Goal: Task Accomplishment & Management: Manage account settings

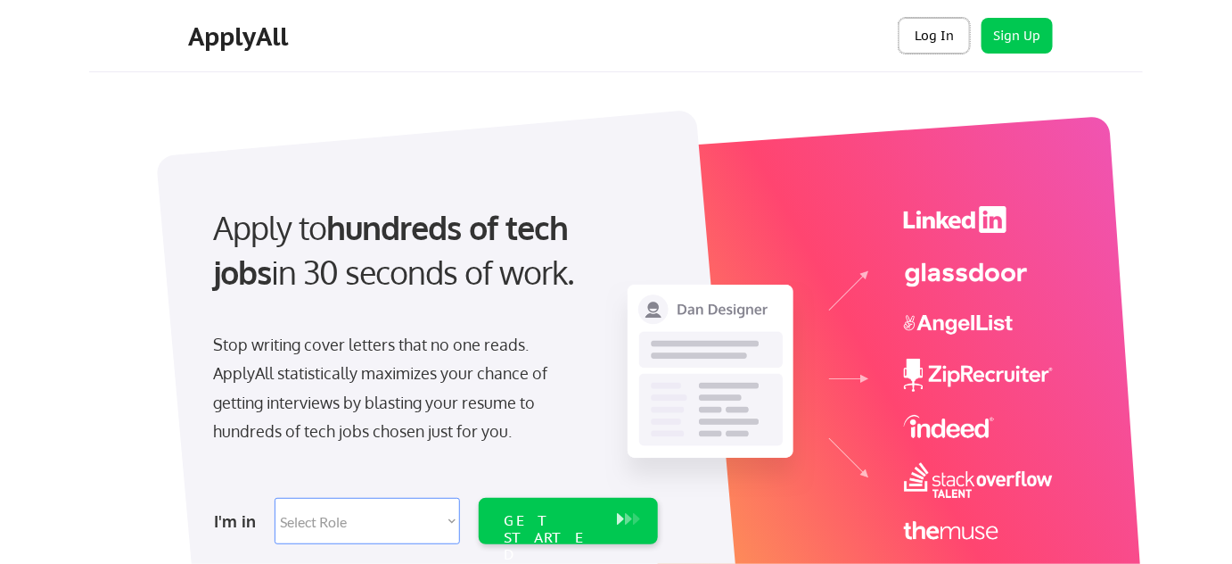
click at [923, 32] on button "Log In" at bounding box center [934, 36] width 71 height 36
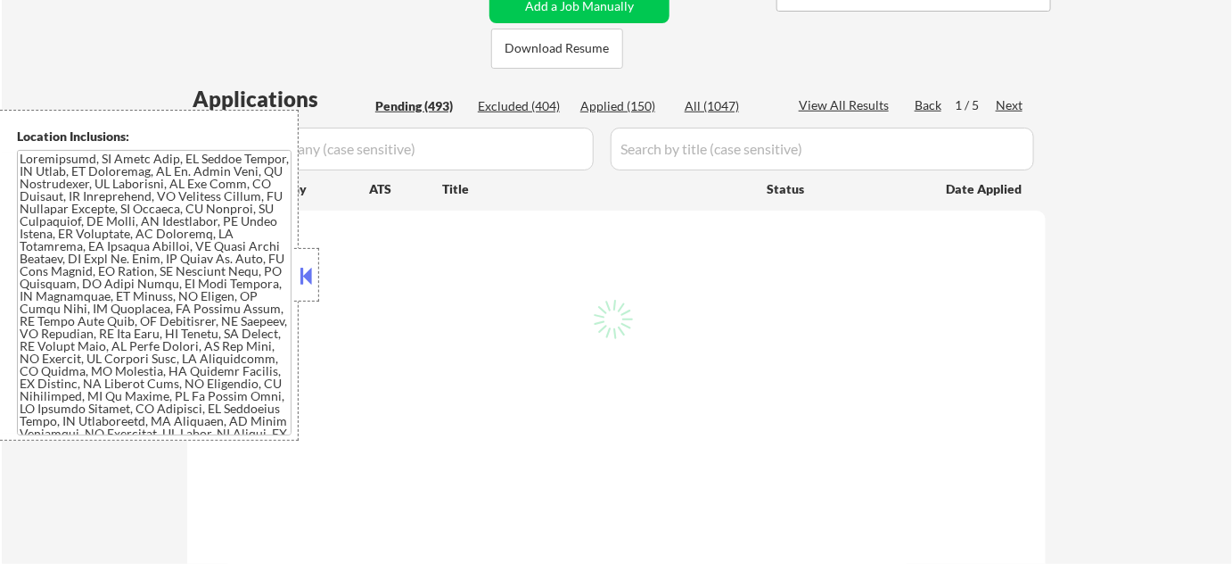
scroll to position [405, 0]
click at [307, 270] on button at bounding box center [307, 275] width 20 height 27
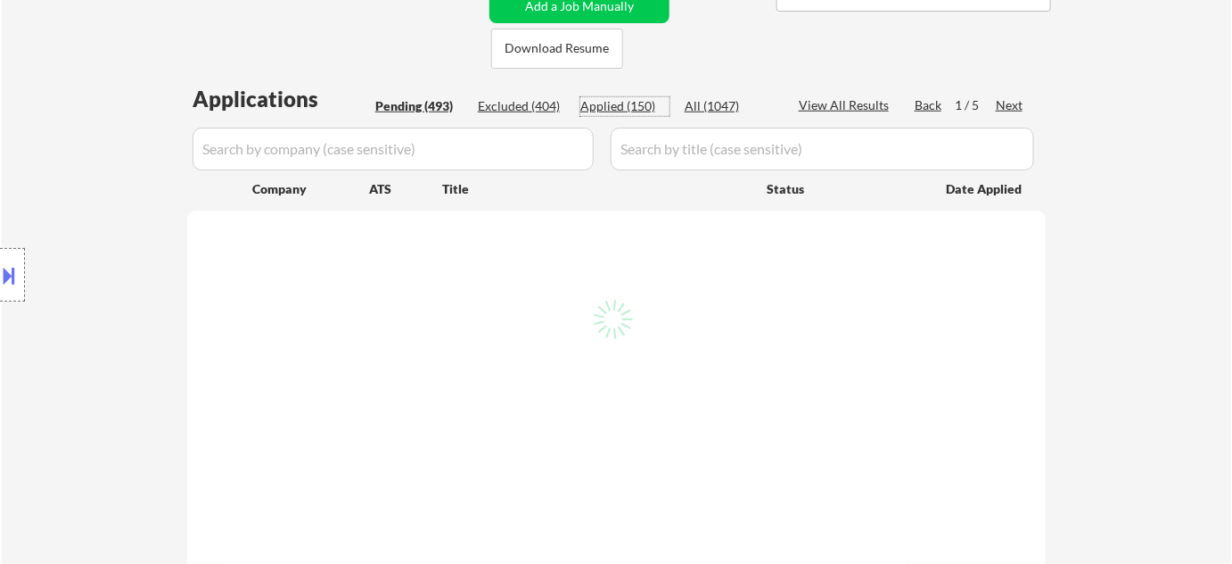
click at [646, 97] on div "Applied (150)" at bounding box center [624, 106] width 89 height 18
select select ""applied""
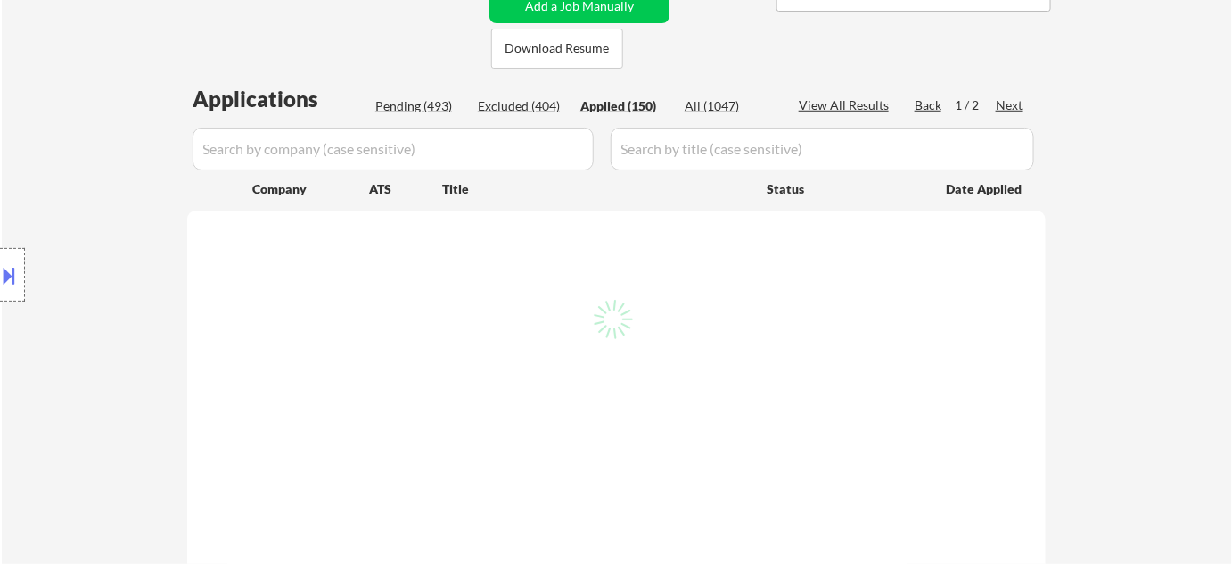
select select ""applied""
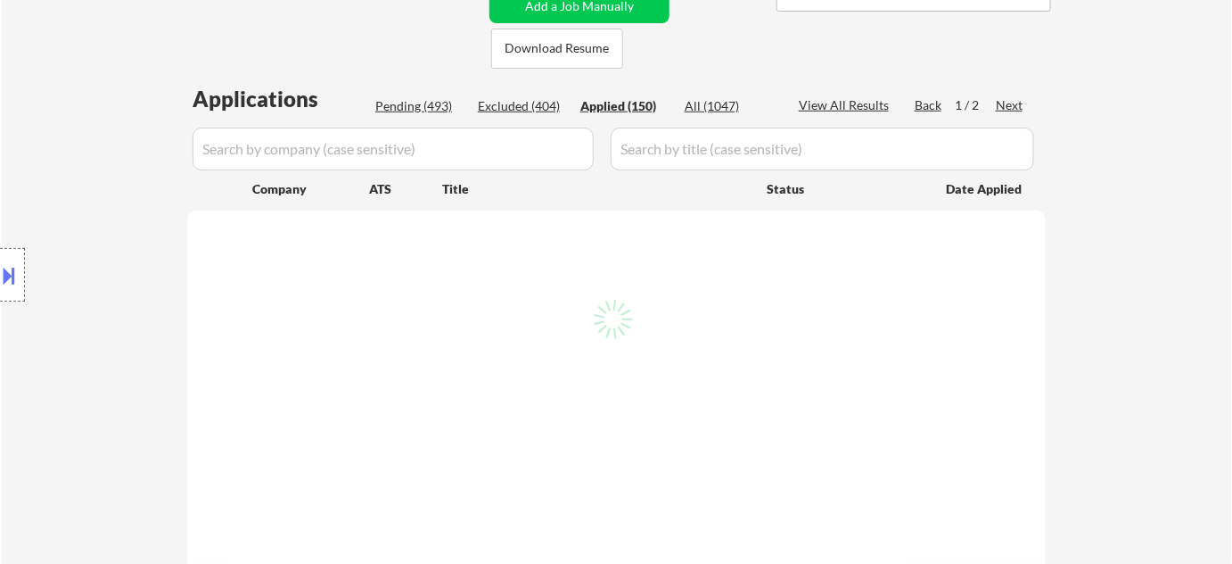
select select ""applied""
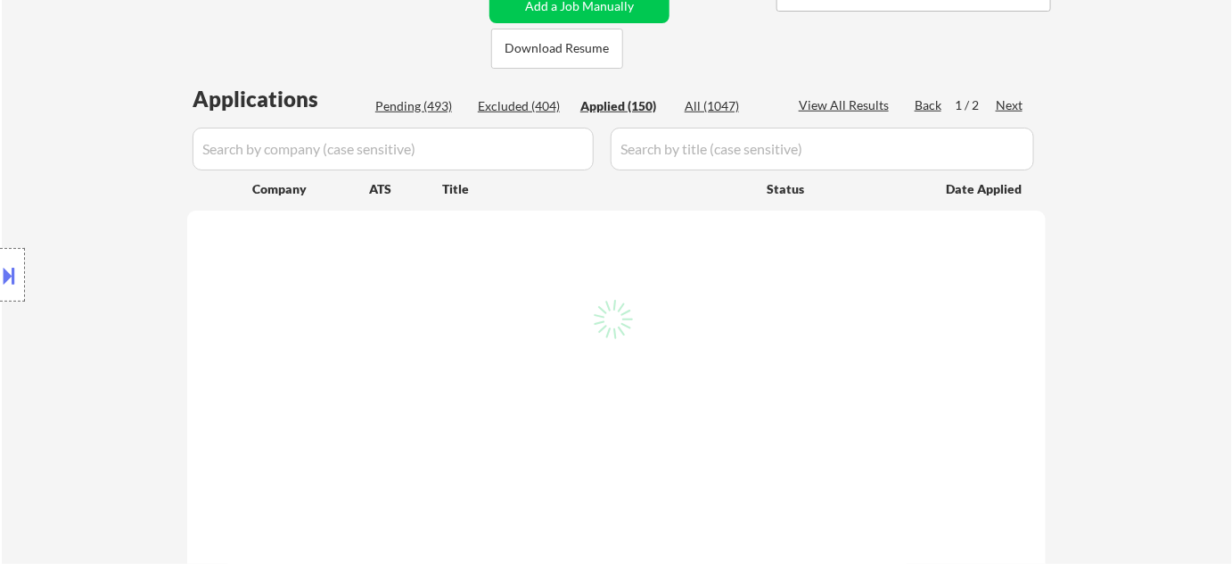
select select ""applied""
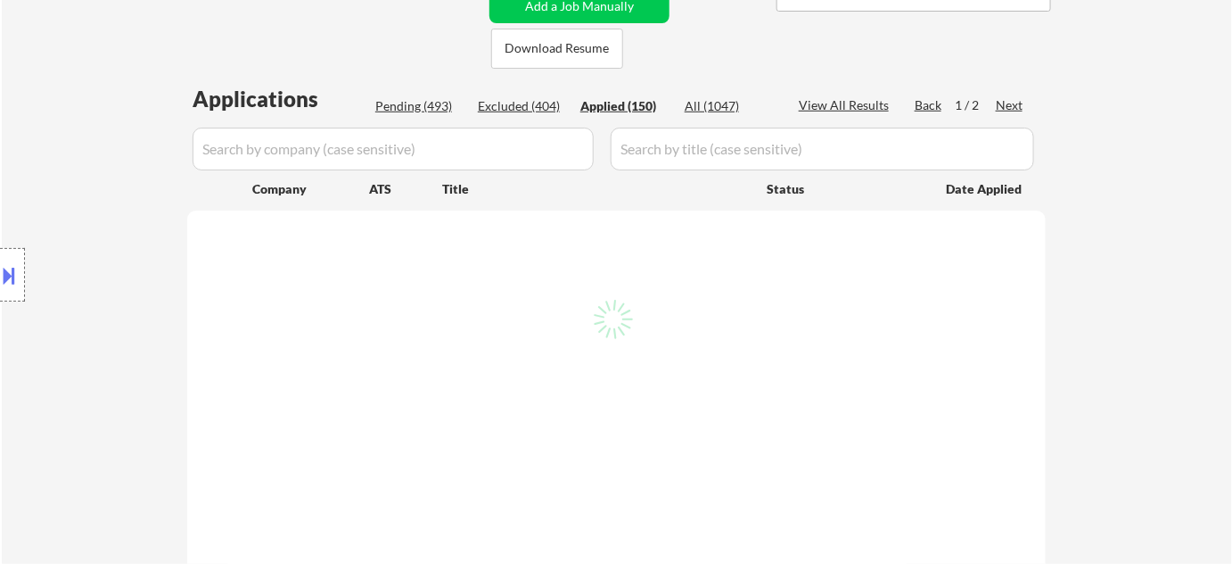
select select ""applied""
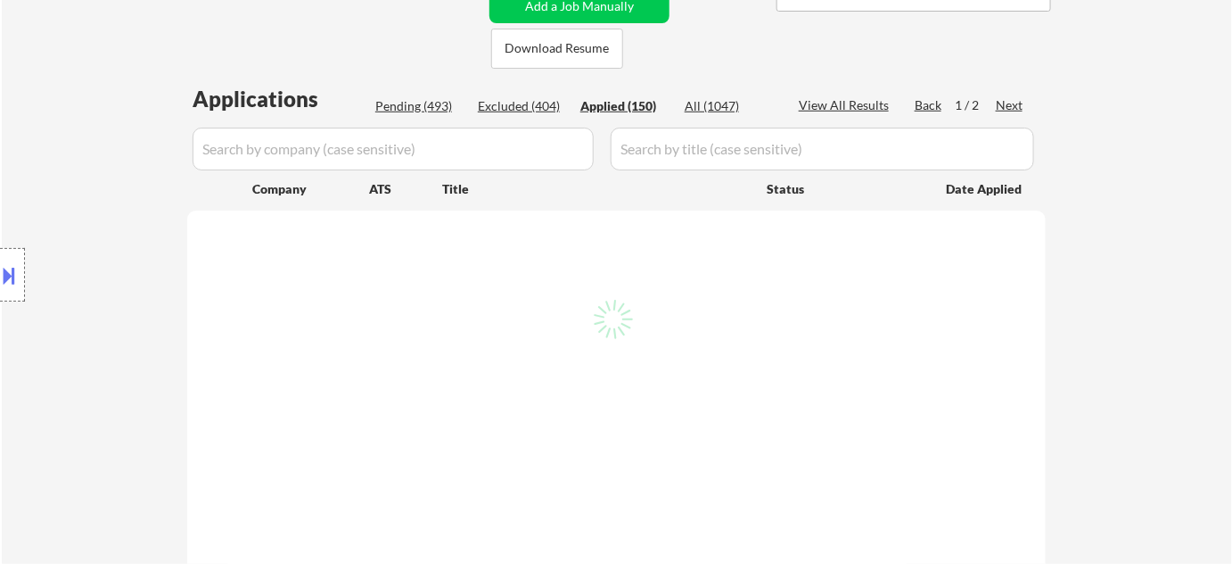
select select ""applied""
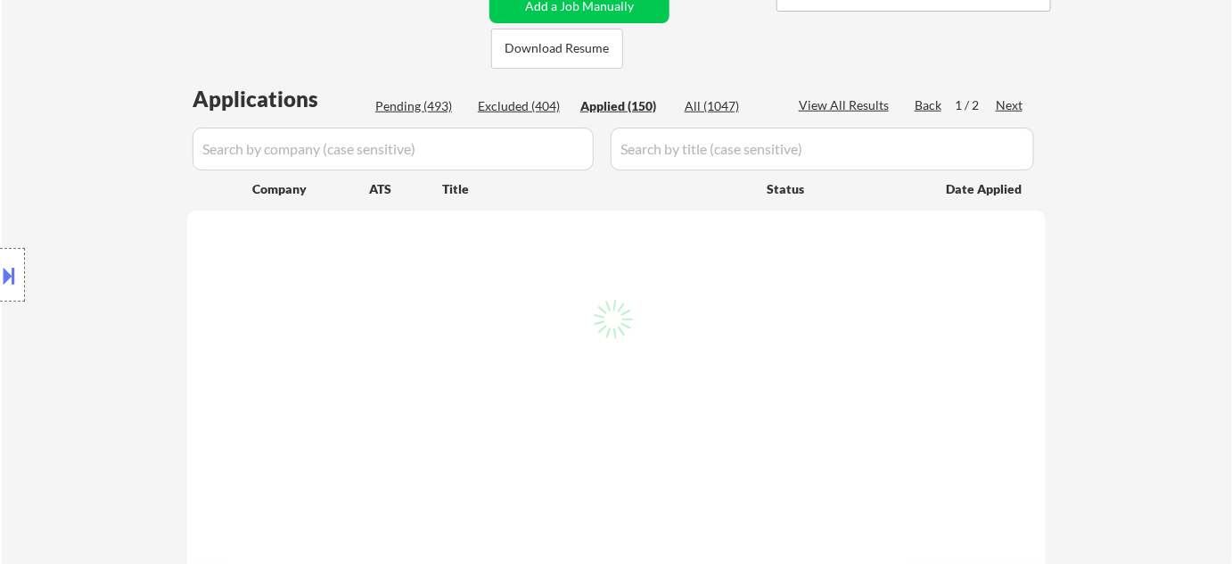
select select ""applied""
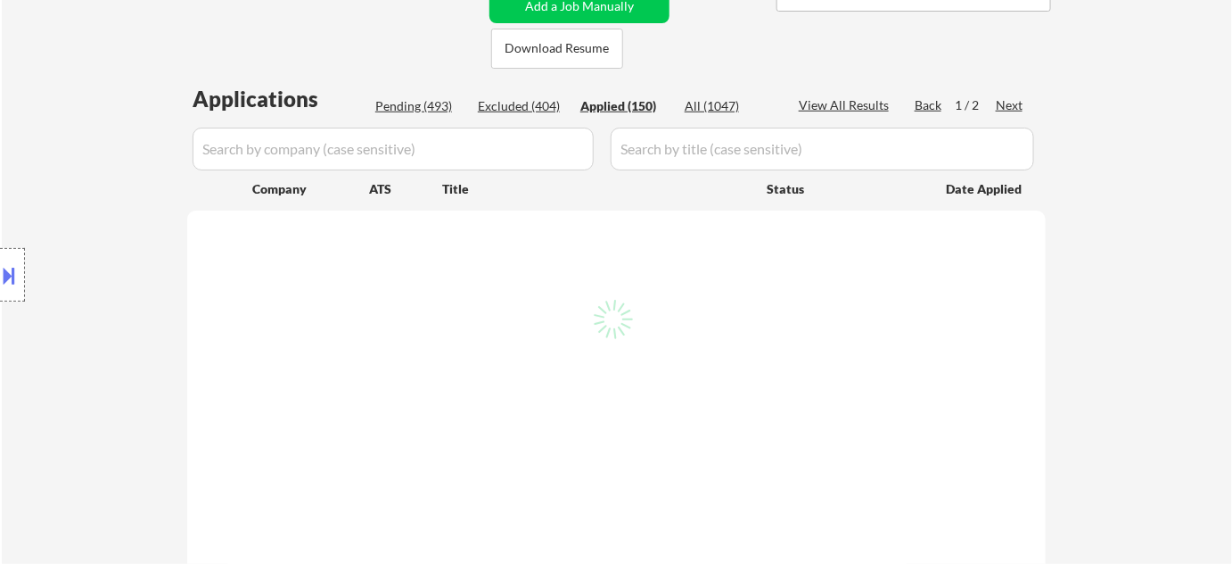
select select ""applied""
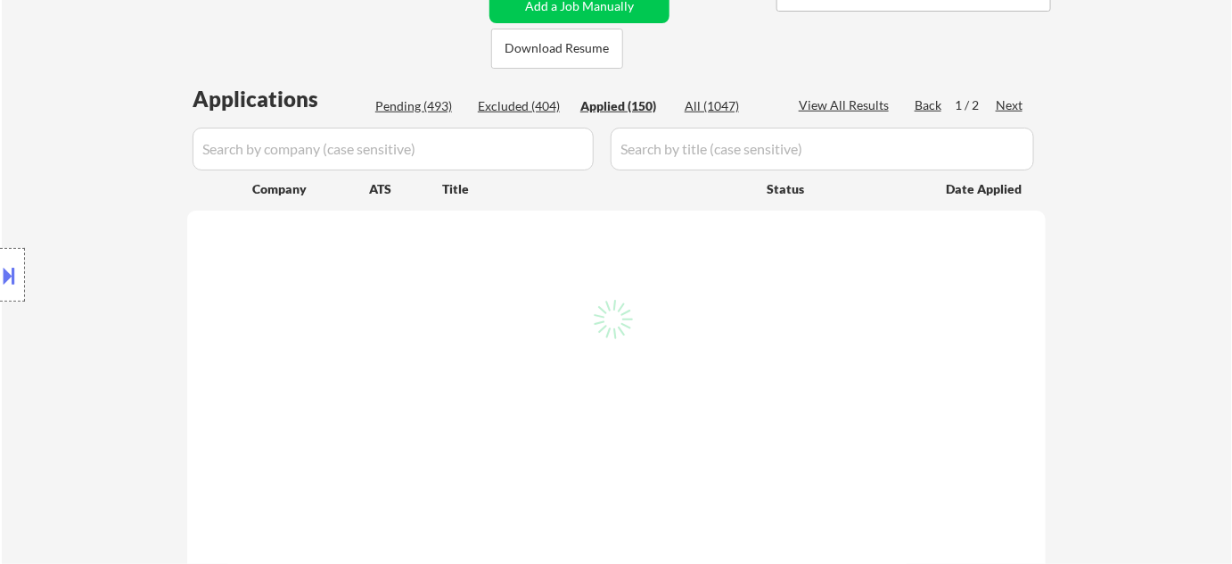
select select ""applied""
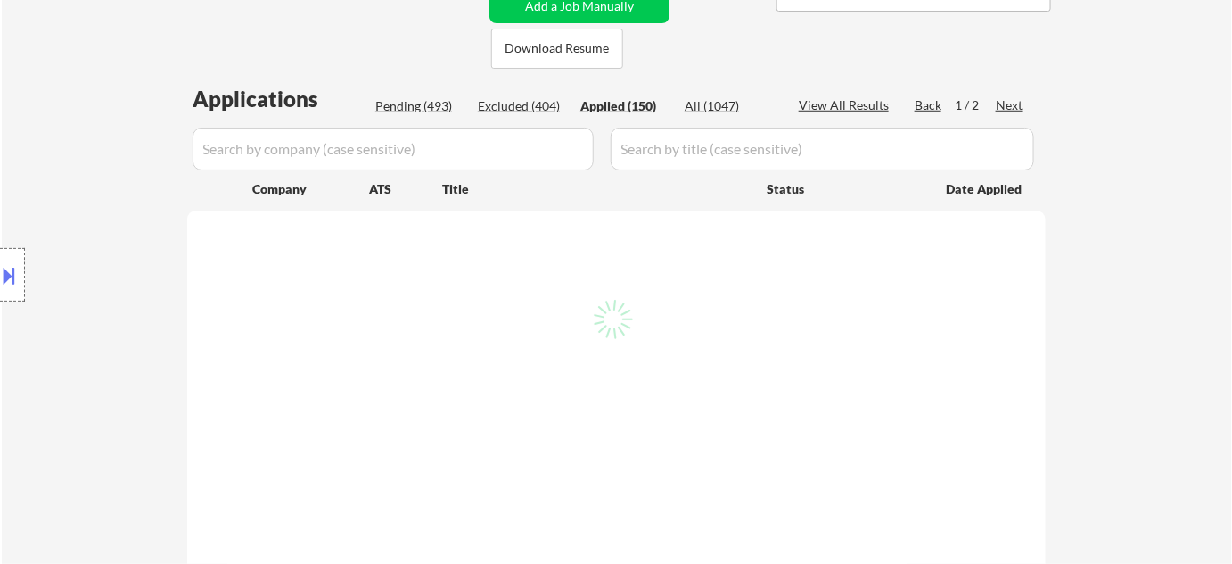
select select ""applied""
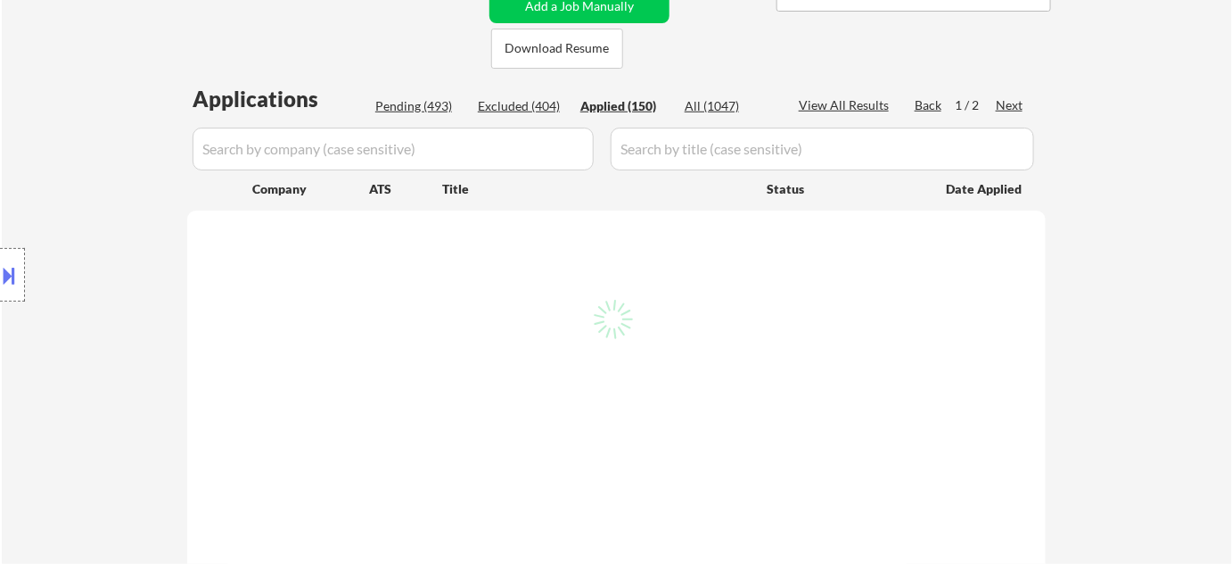
select select ""applied""
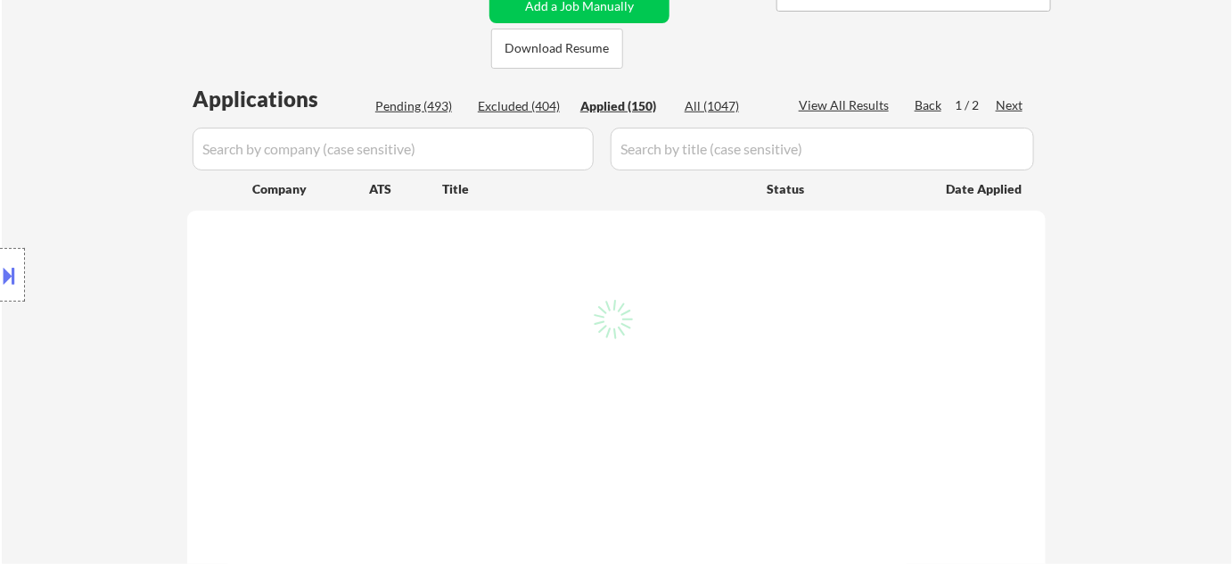
select select ""applied""
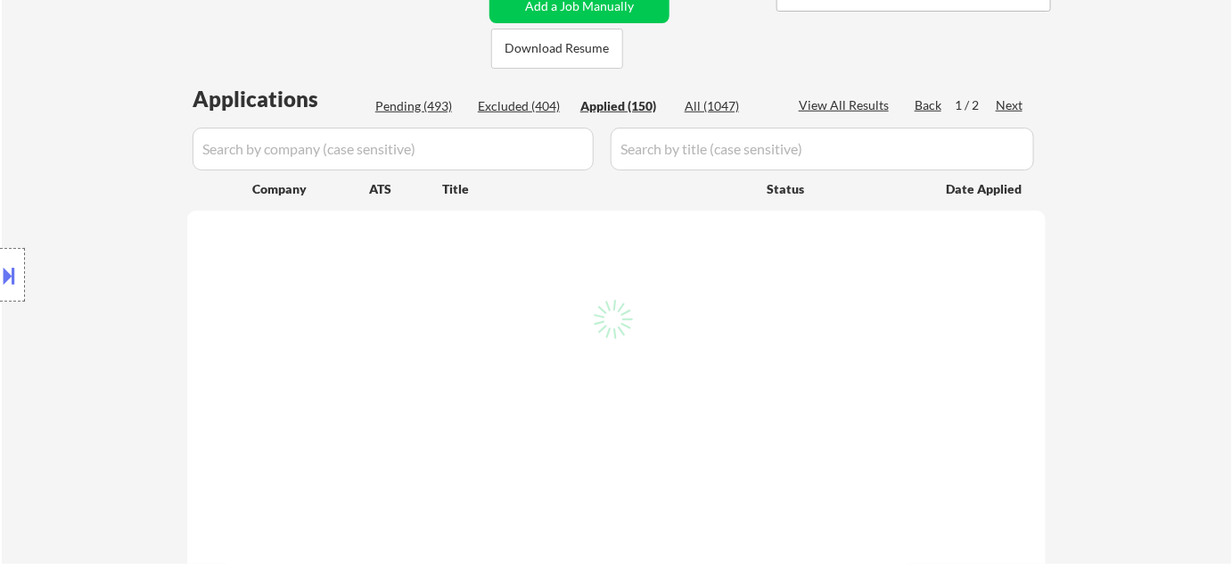
select select ""applied""
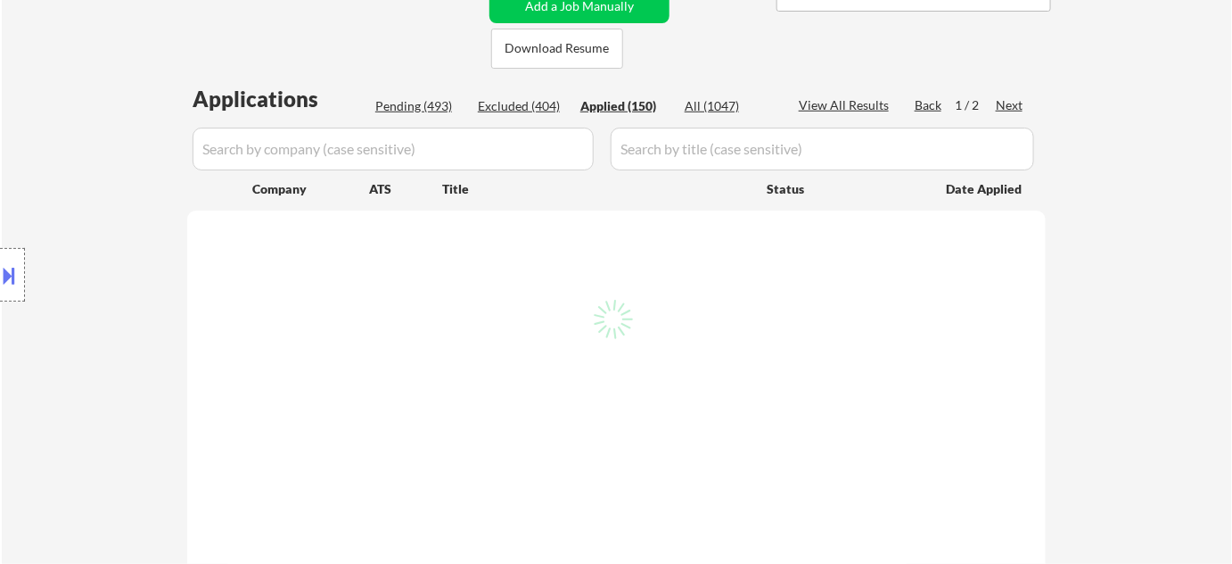
select select ""applied""
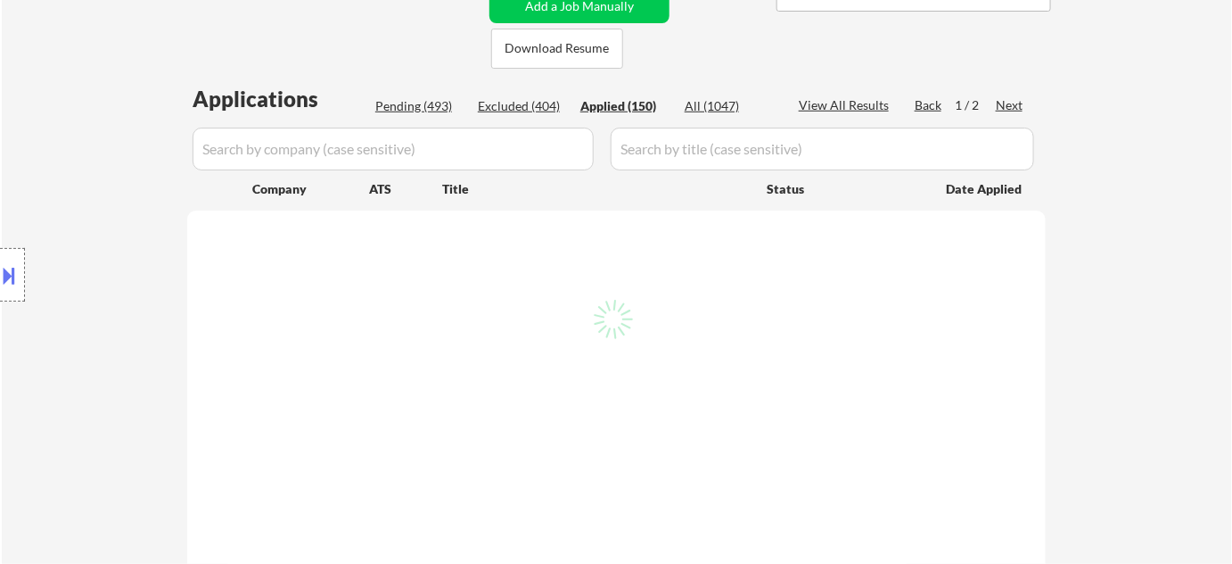
select select ""applied""
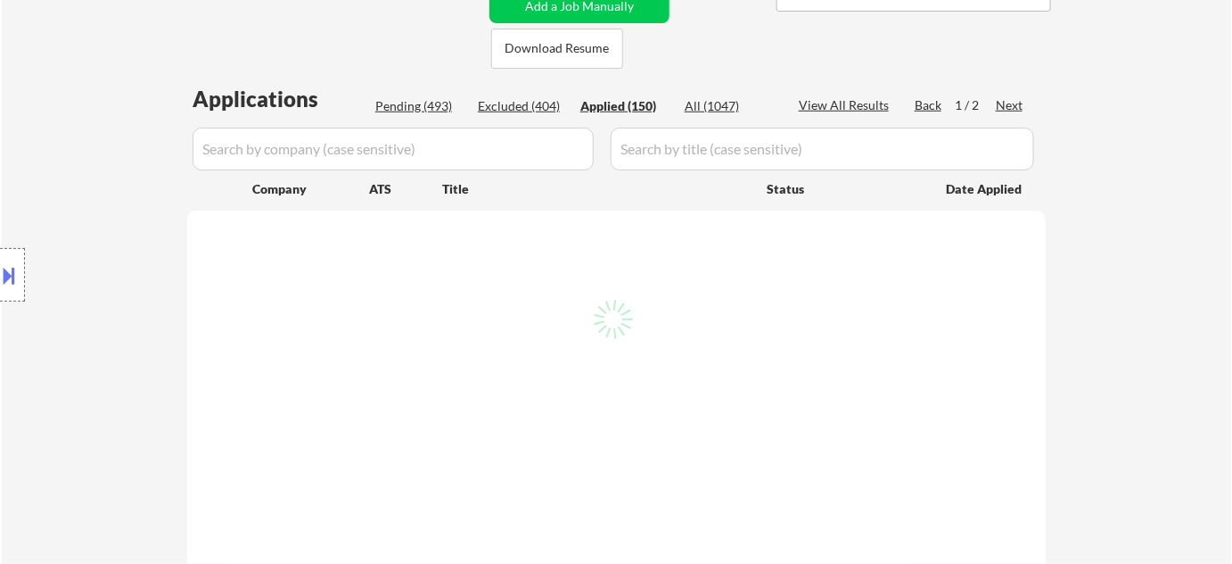
select select ""applied""
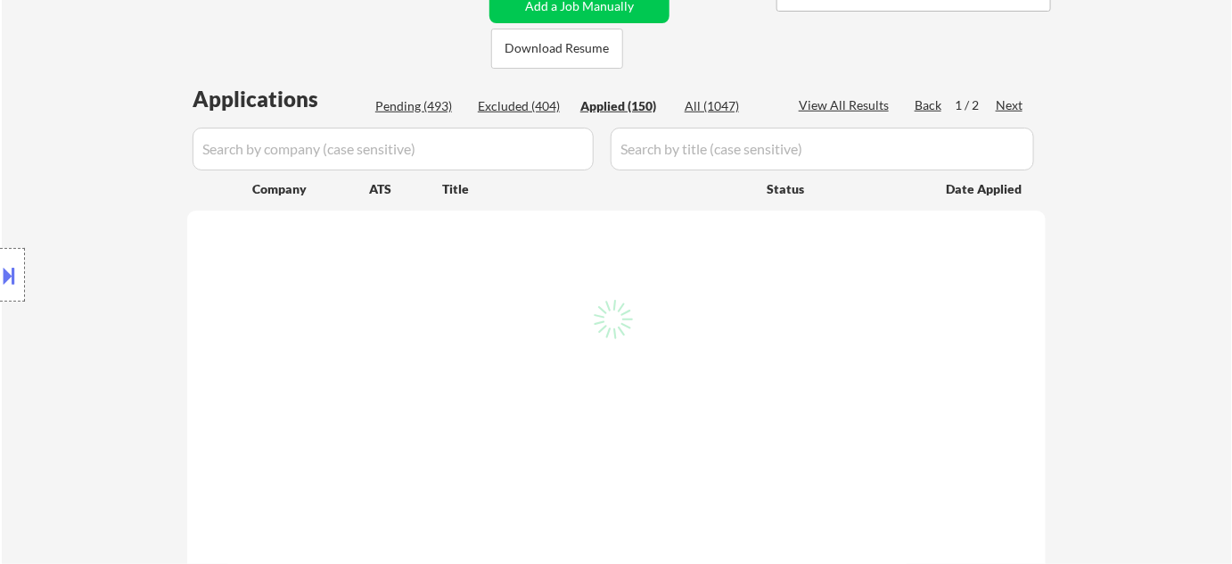
select select ""applied""
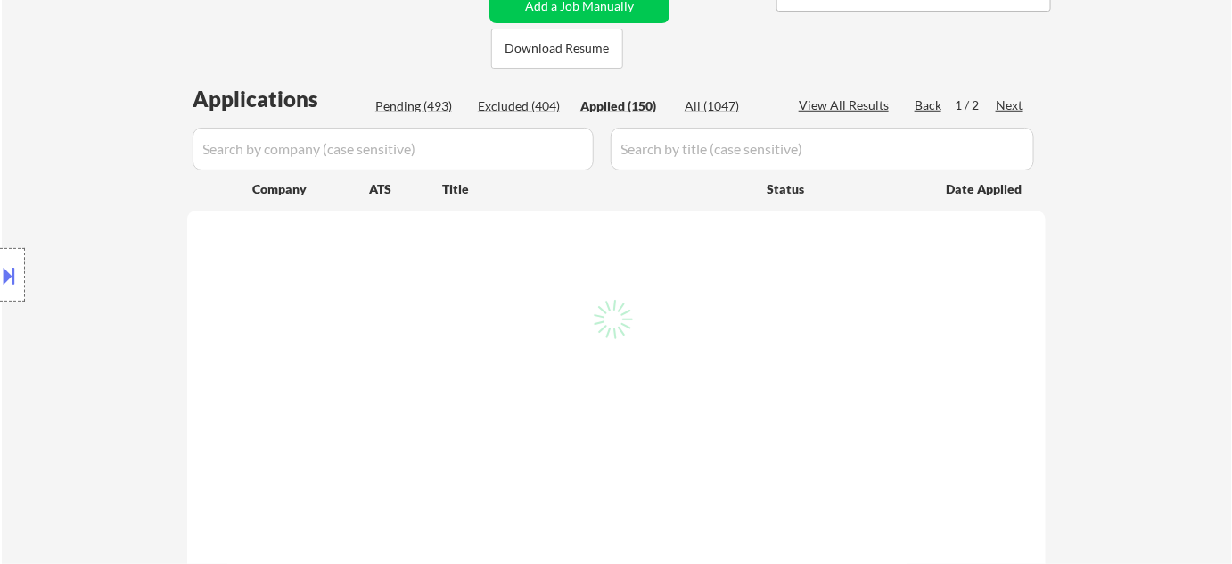
select select ""applied""
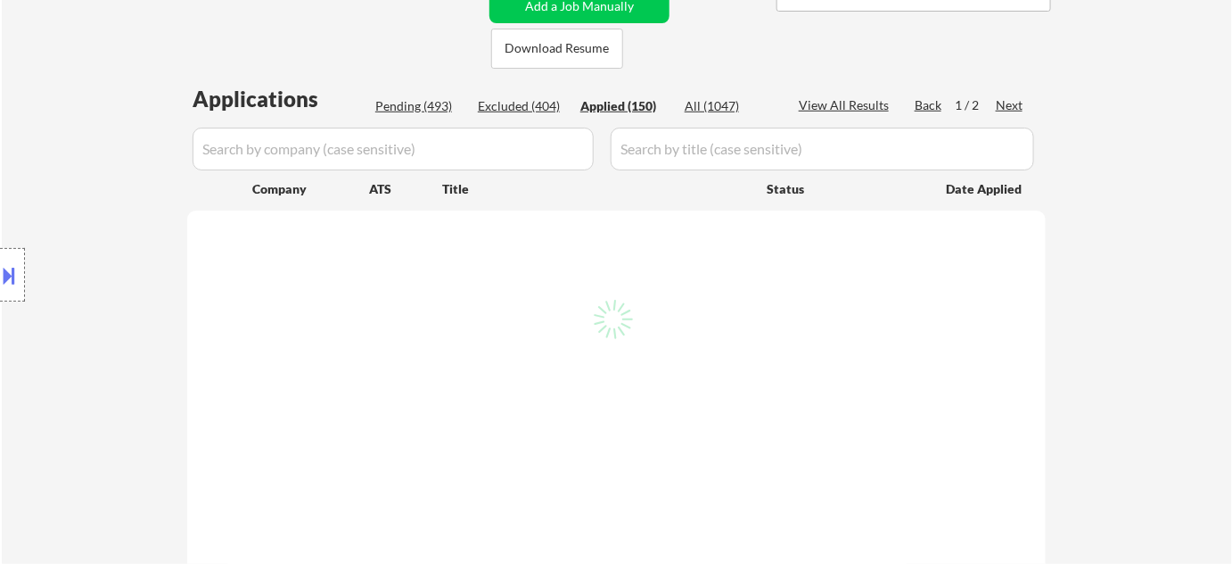
select select ""applied""
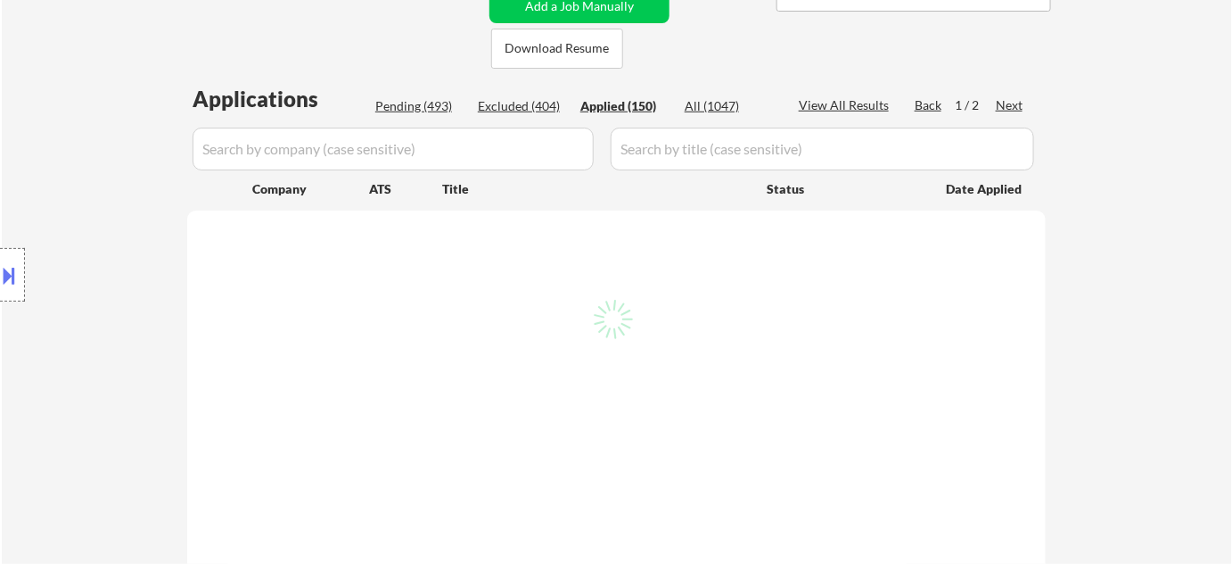
select select ""applied""
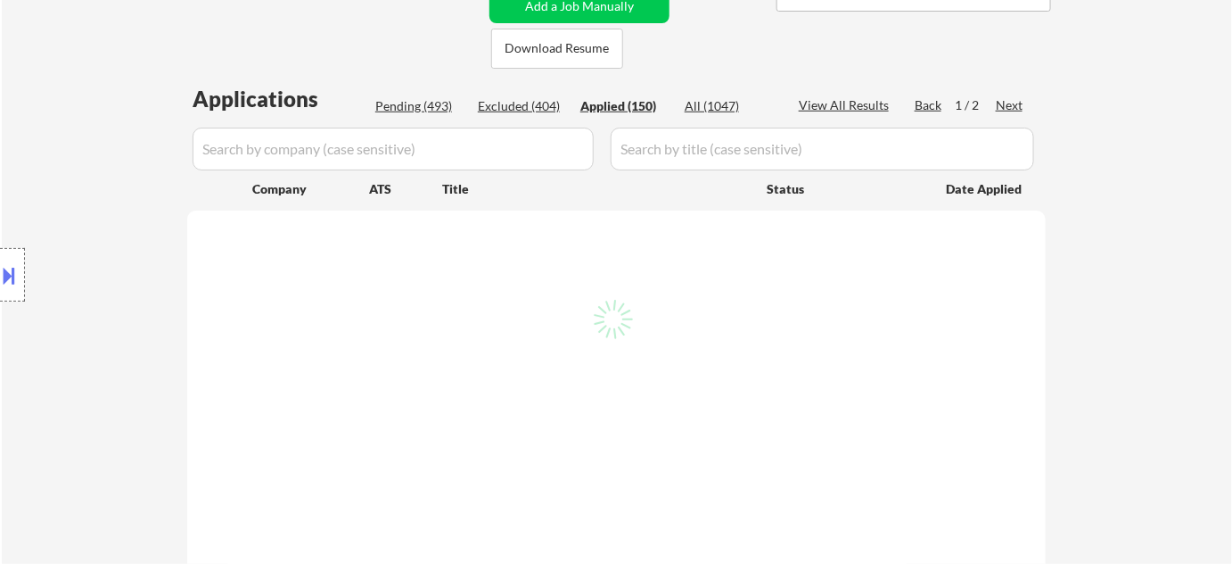
select select ""applied""
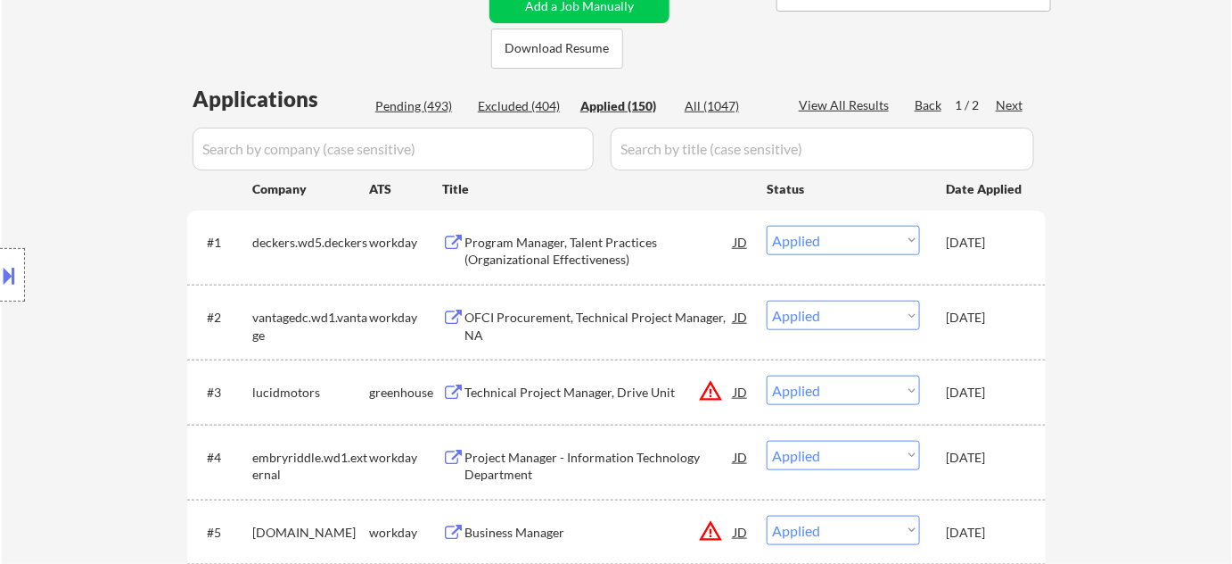
click at [562, 261] on div "Program Manager, Talent Practices (Organizational Effectiveness)" at bounding box center [599, 251] width 269 height 35
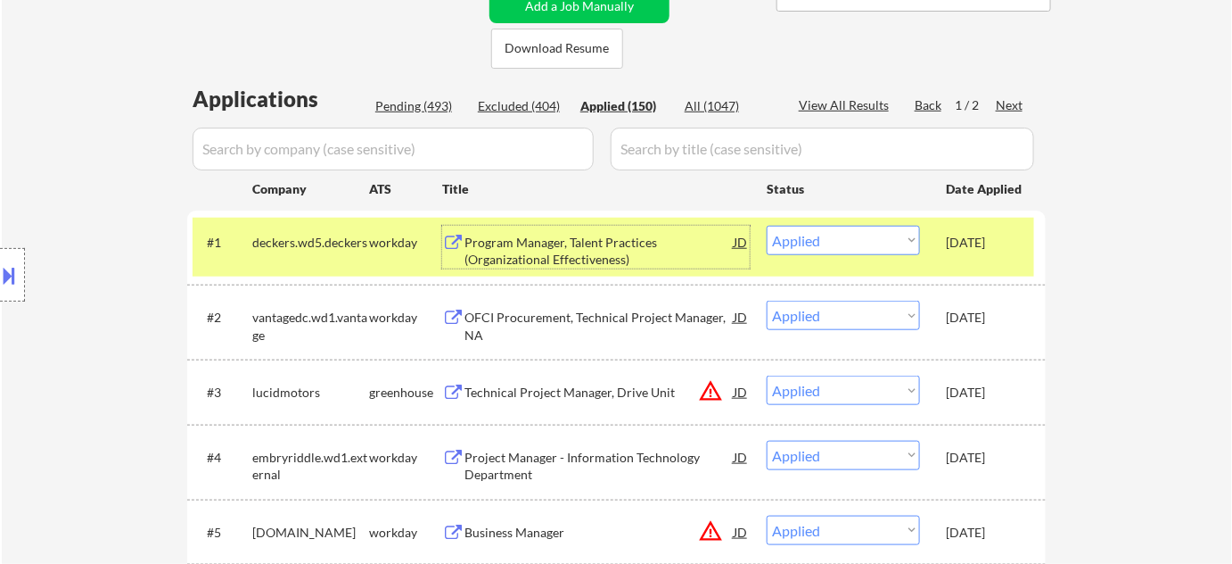
click at [562, 318] on div "OFCI Procurement, Technical Project Manager, NA" at bounding box center [599, 326] width 269 height 35
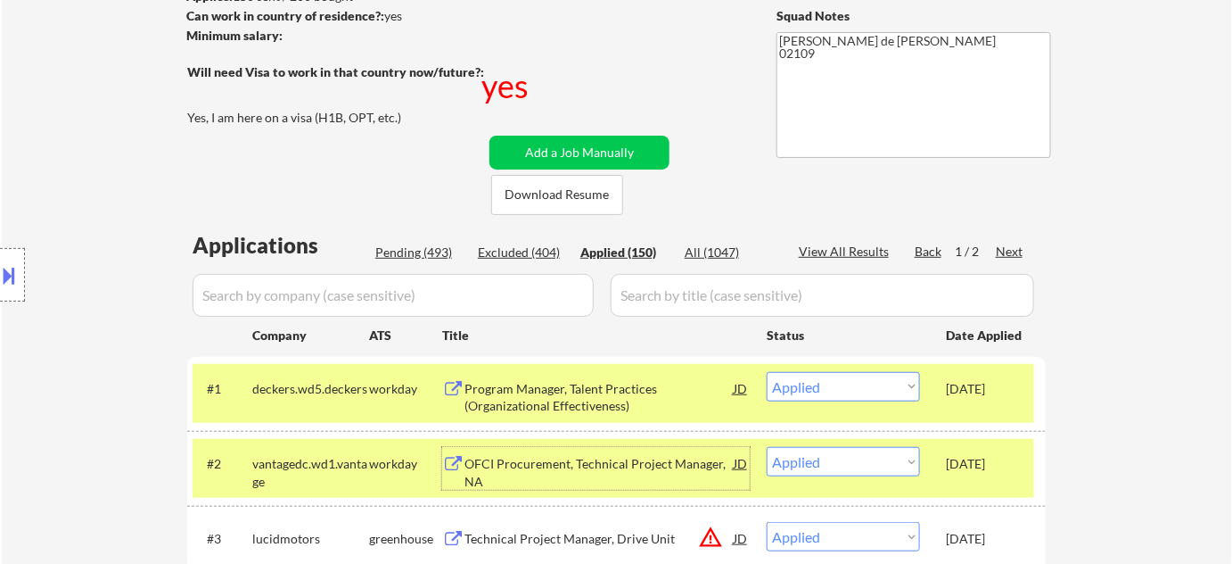
scroll to position [648, 0]
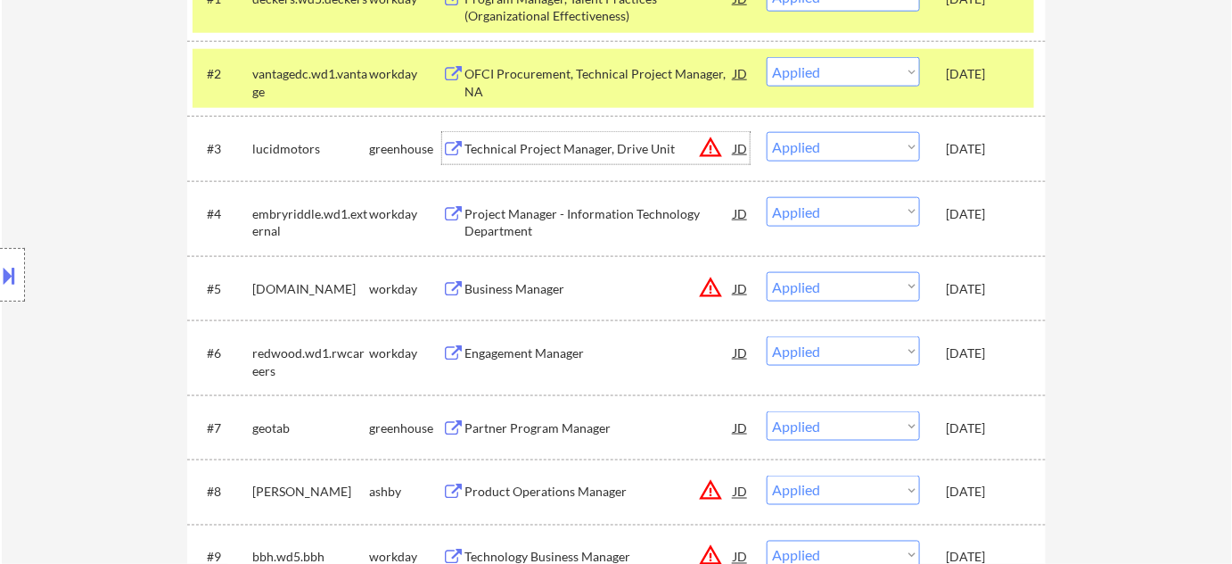
click at [533, 149] on div "Technical Project Manager, Drive Unit" at bounding box center [599, 149] width 269 height 18
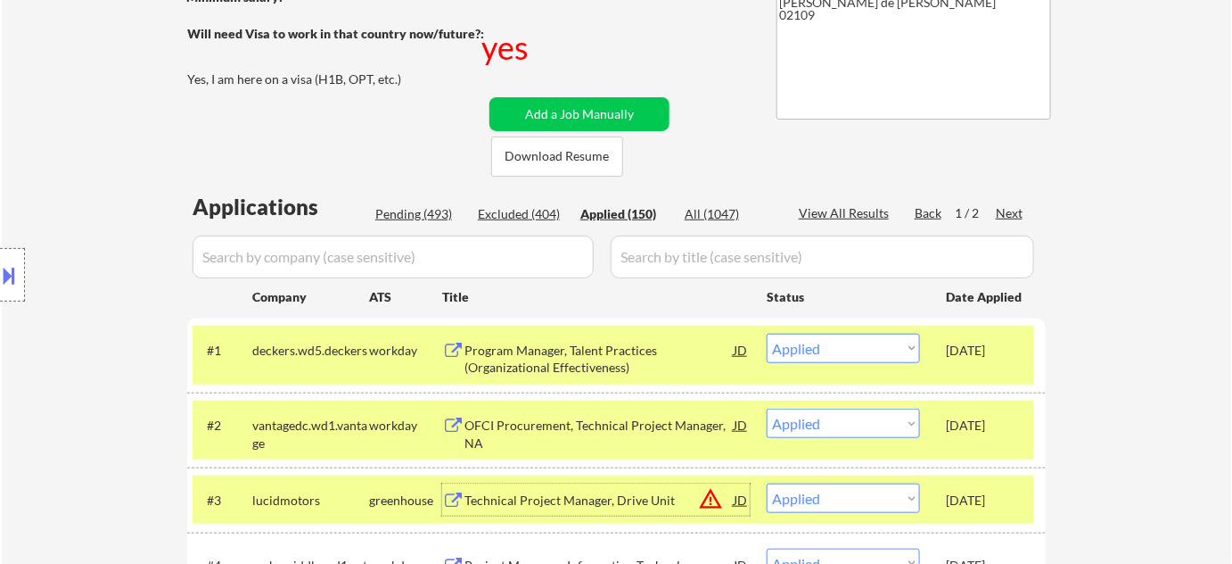
scroll to position [324, 0]
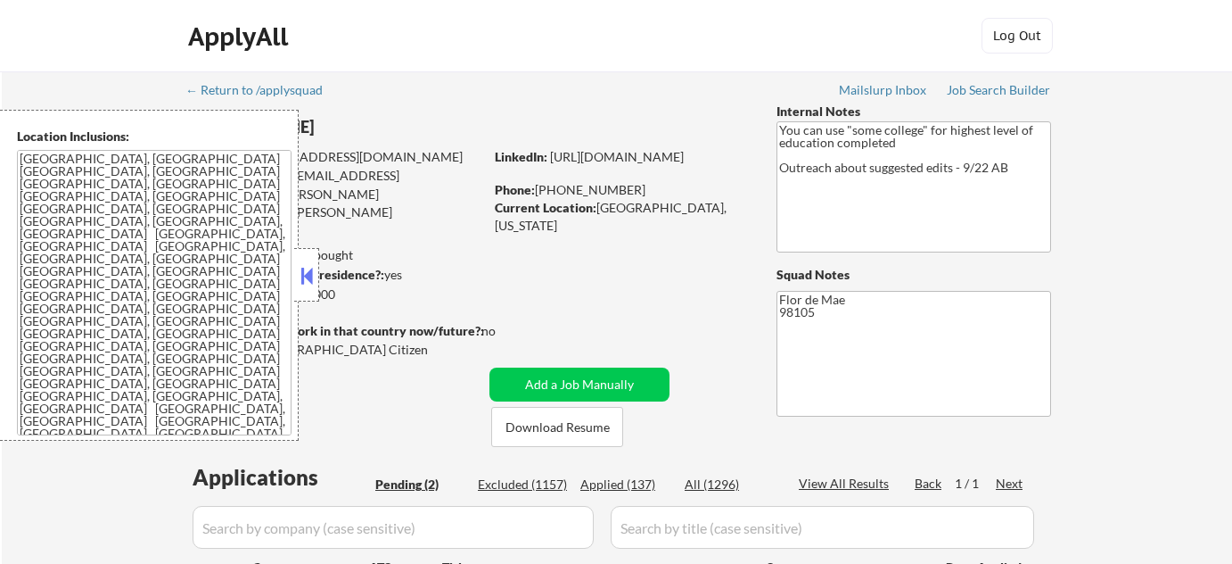
select select ""pending""
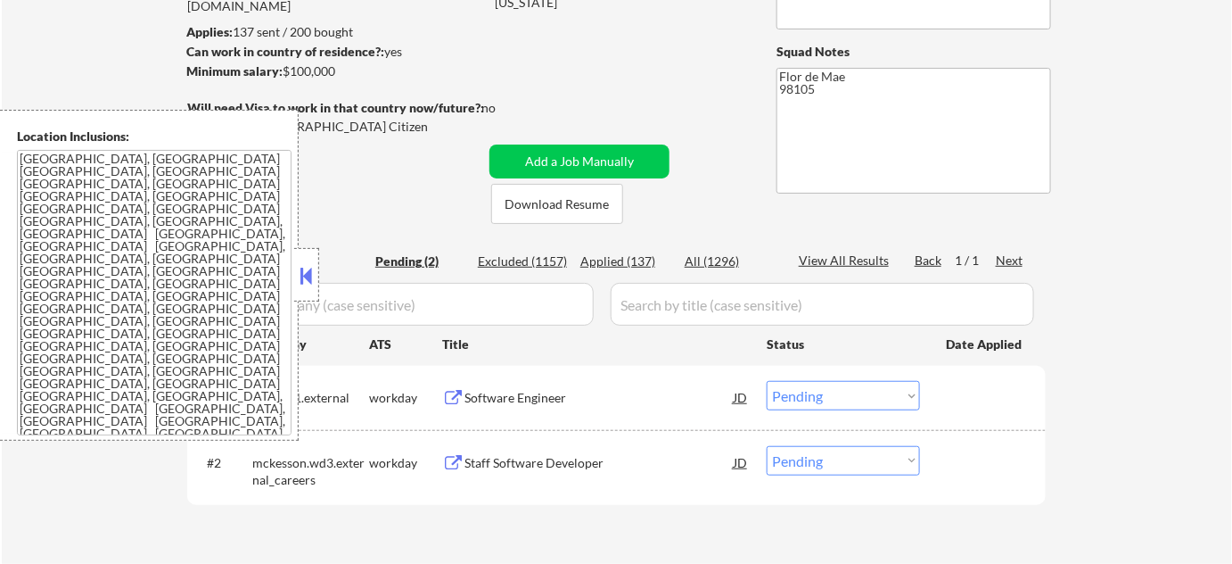
scroll to position [243, 0]
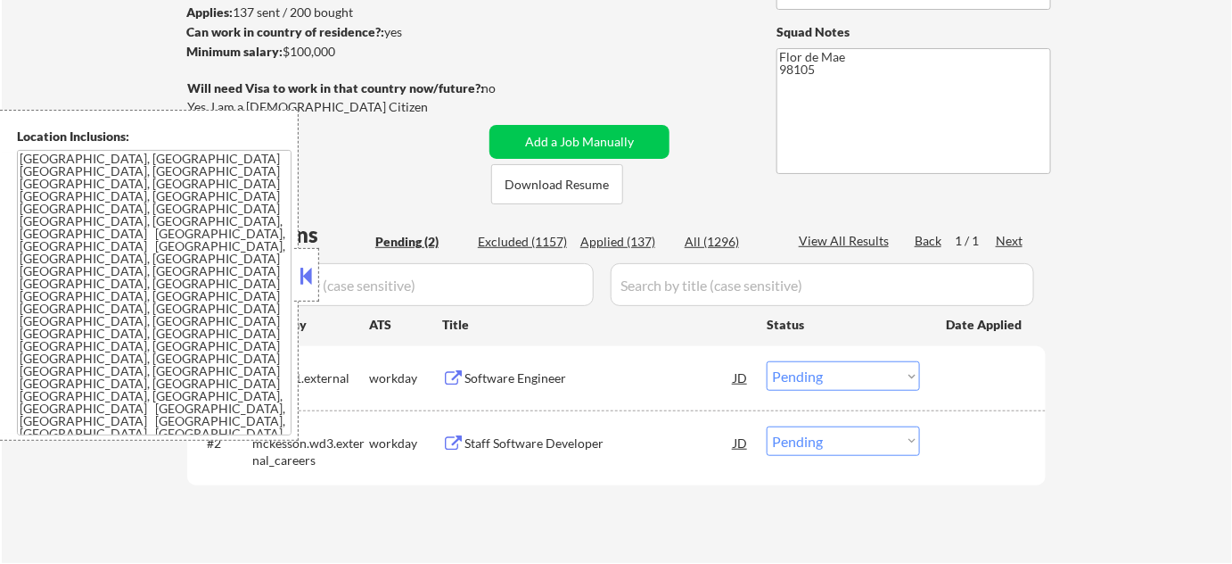
click at [313, 266] on button at bounding box center [307, 275] width 20 height 27
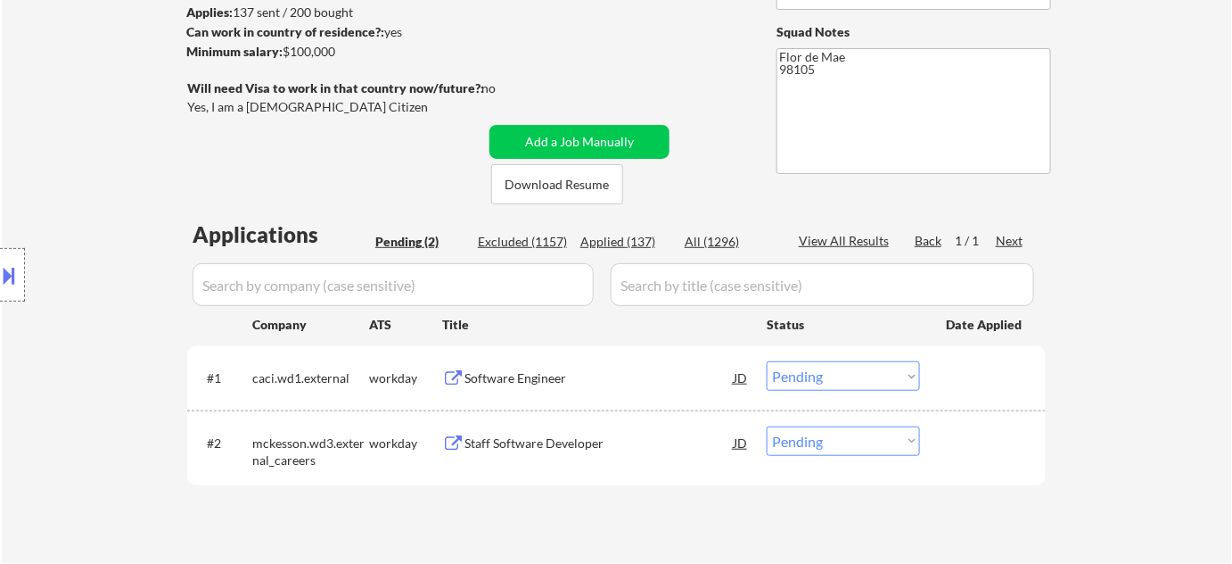
click at [611, 243] on div "Applied (137)" at bounding box center [624, 242] width 89 height 18
click at [450, 291] on input "input" at bounding box center [393, 284] width 401 height 43
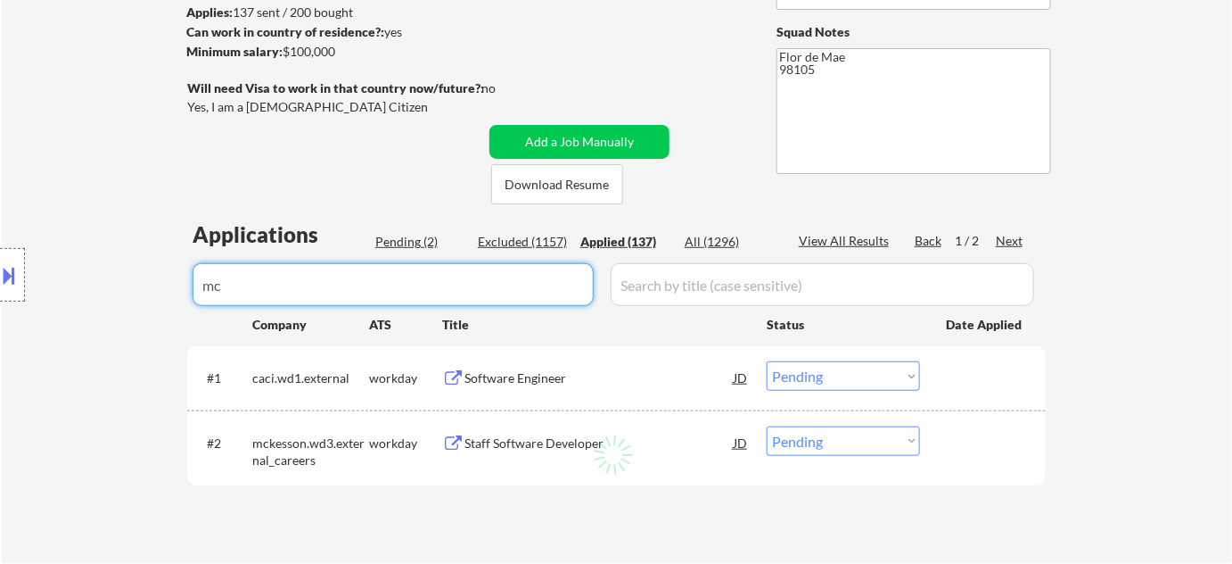
type input "mck"
select select ""applied""
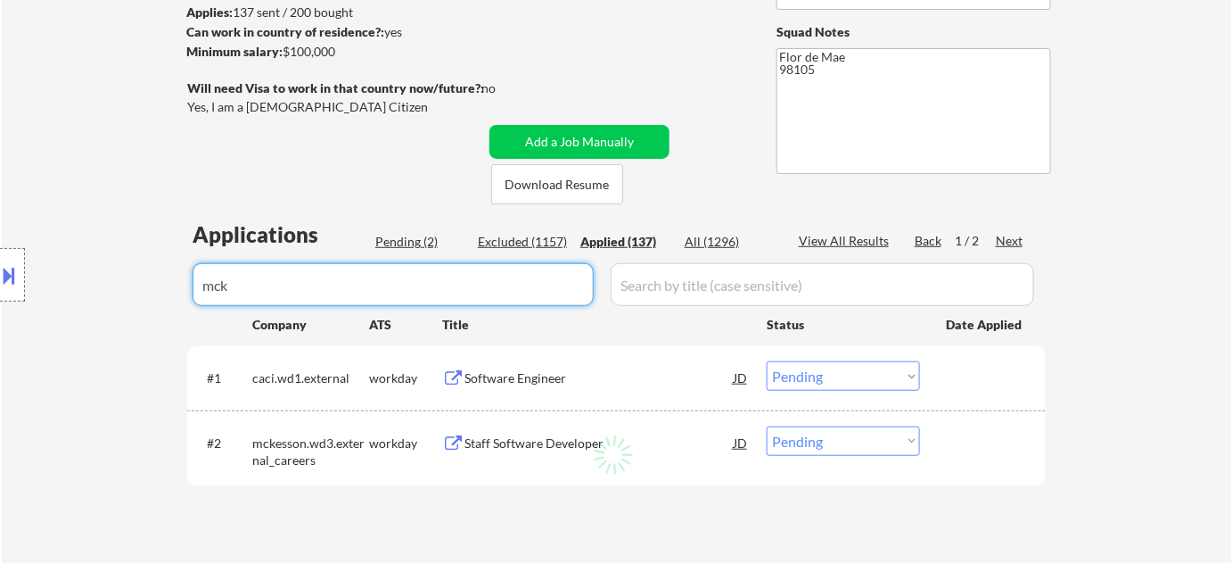
select select ""applied""
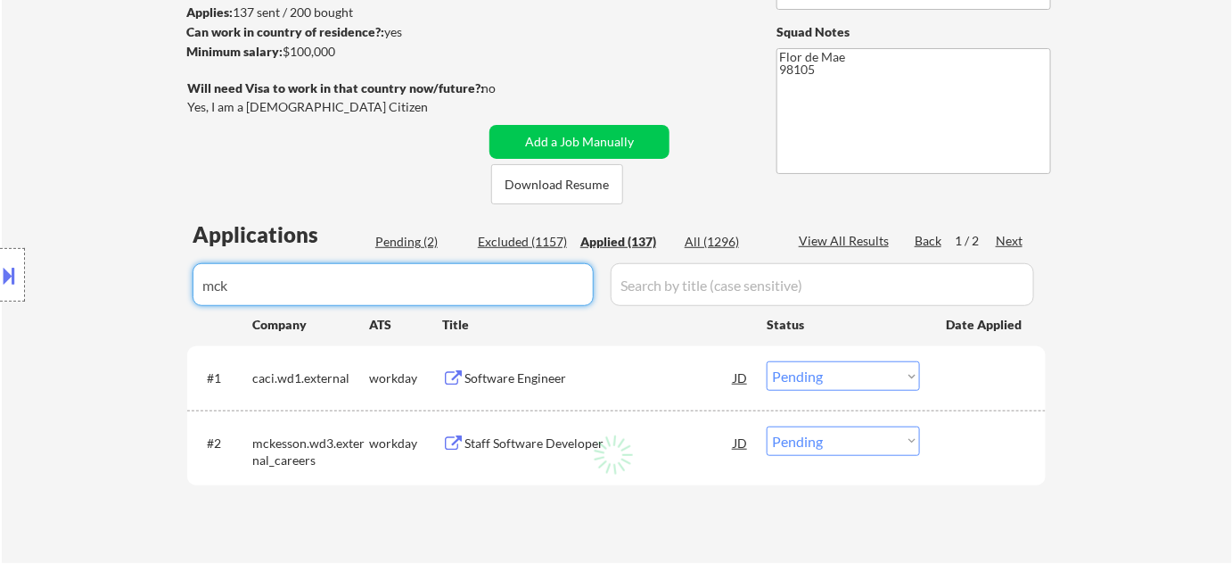
select select ""applied""
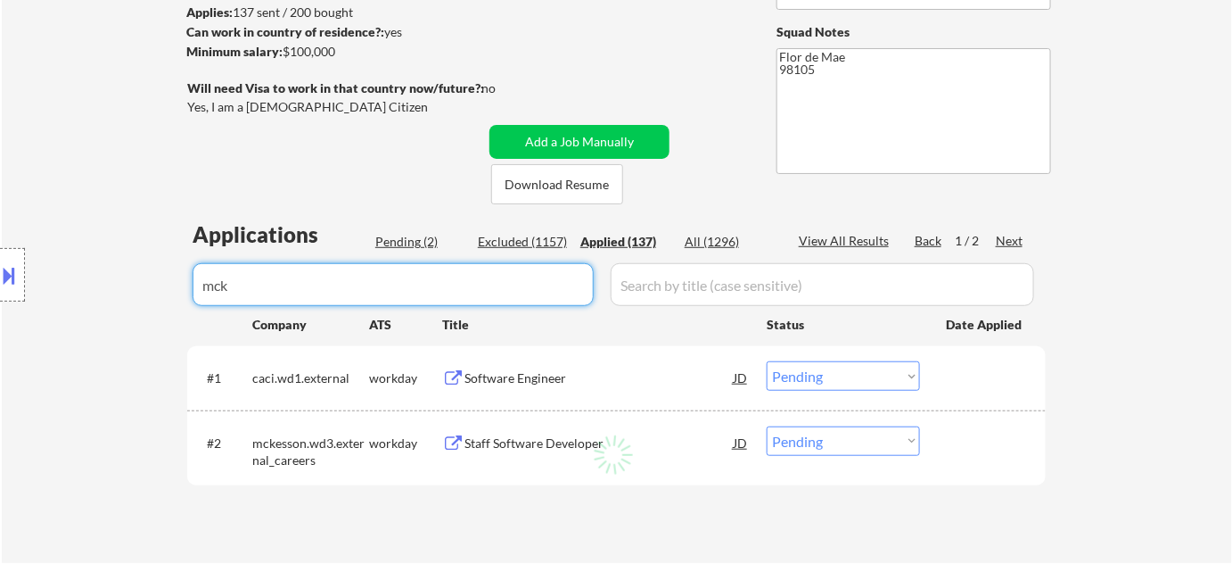
select select ""applied""
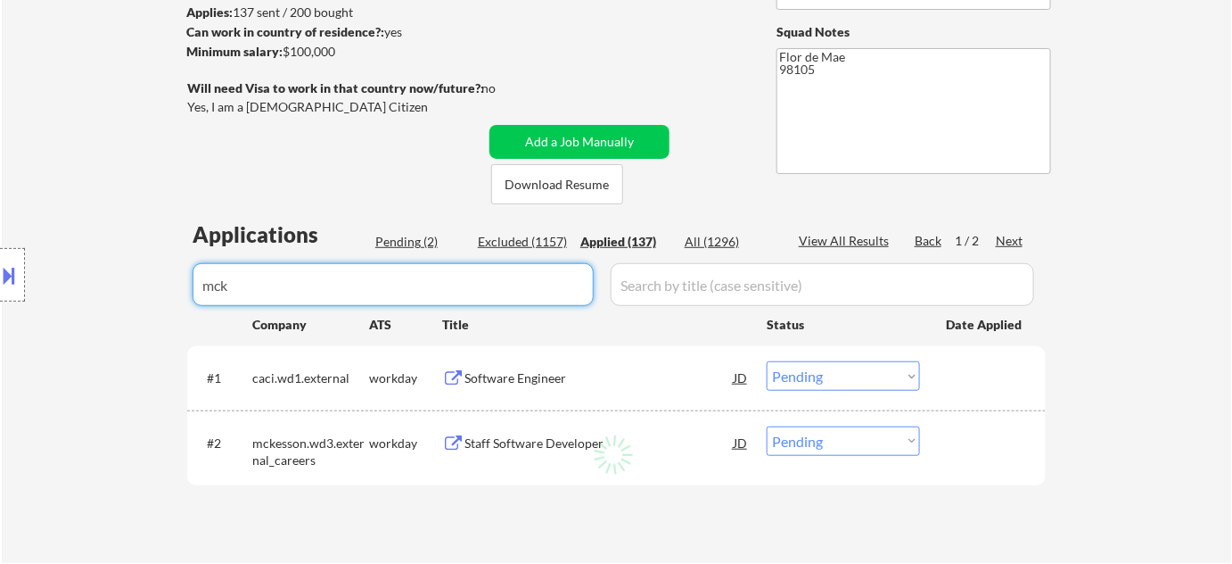
select select ""applied""
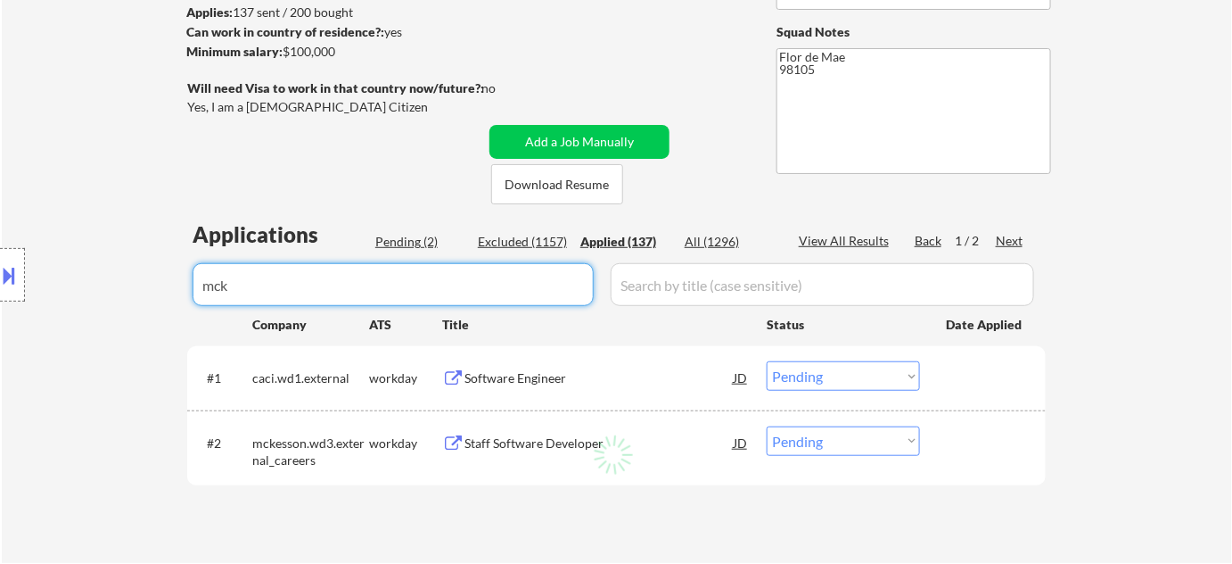
select select ""applied""
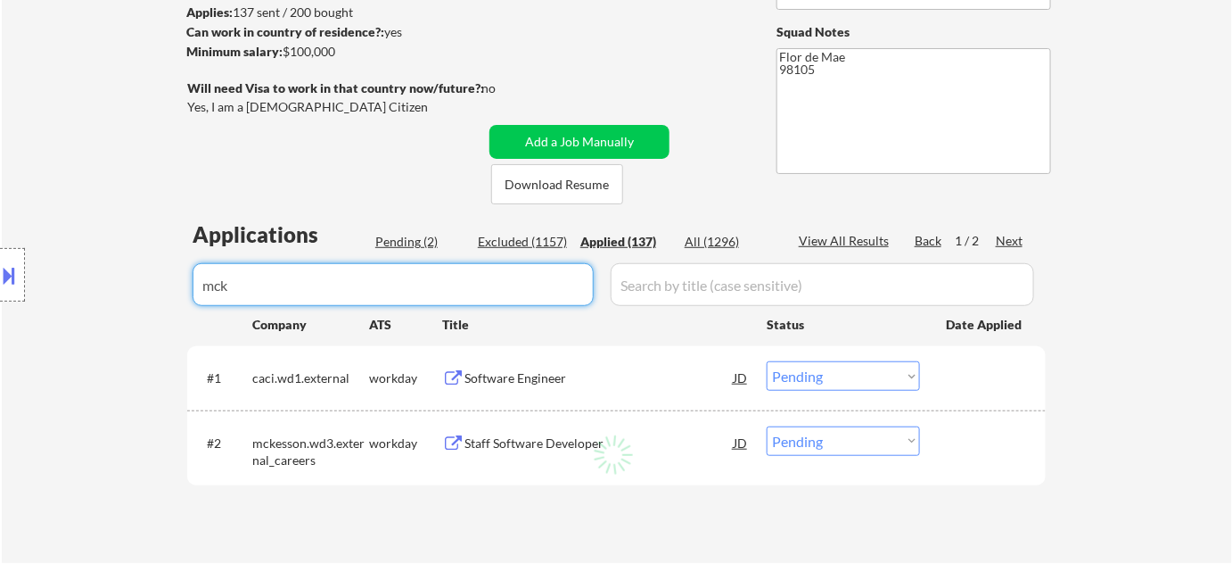
select select ""applied""
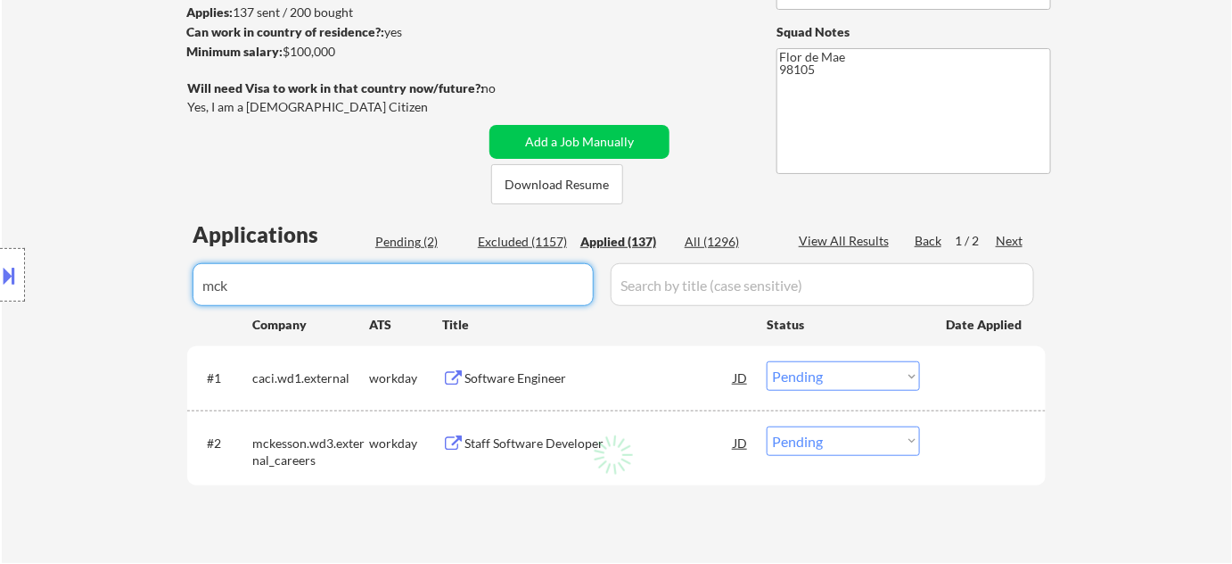
select select ""applied""
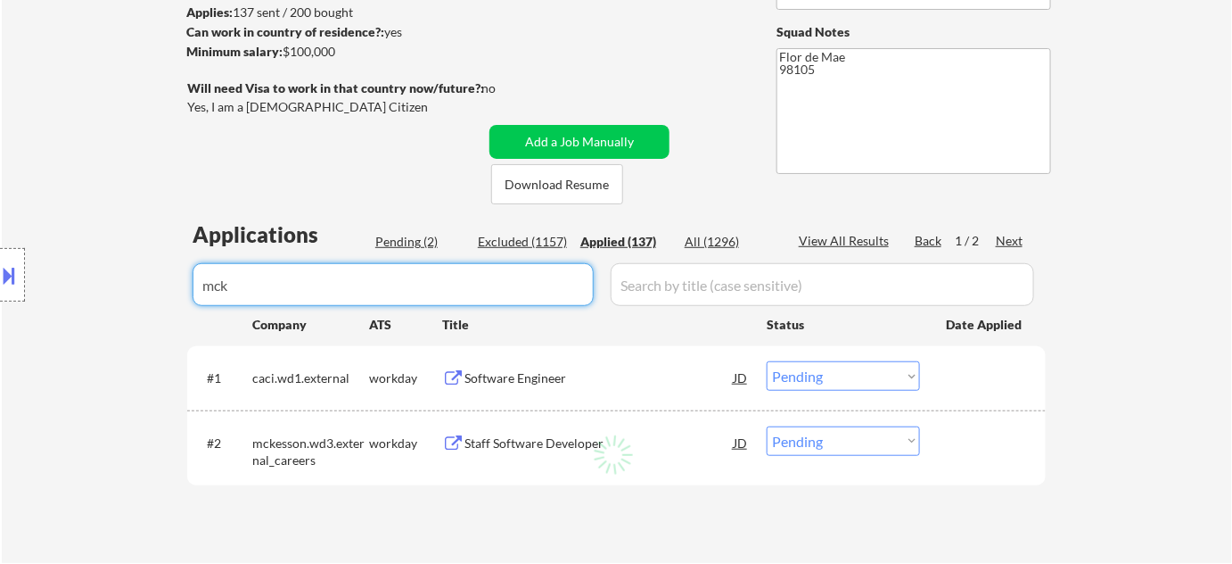
select select ""applied""
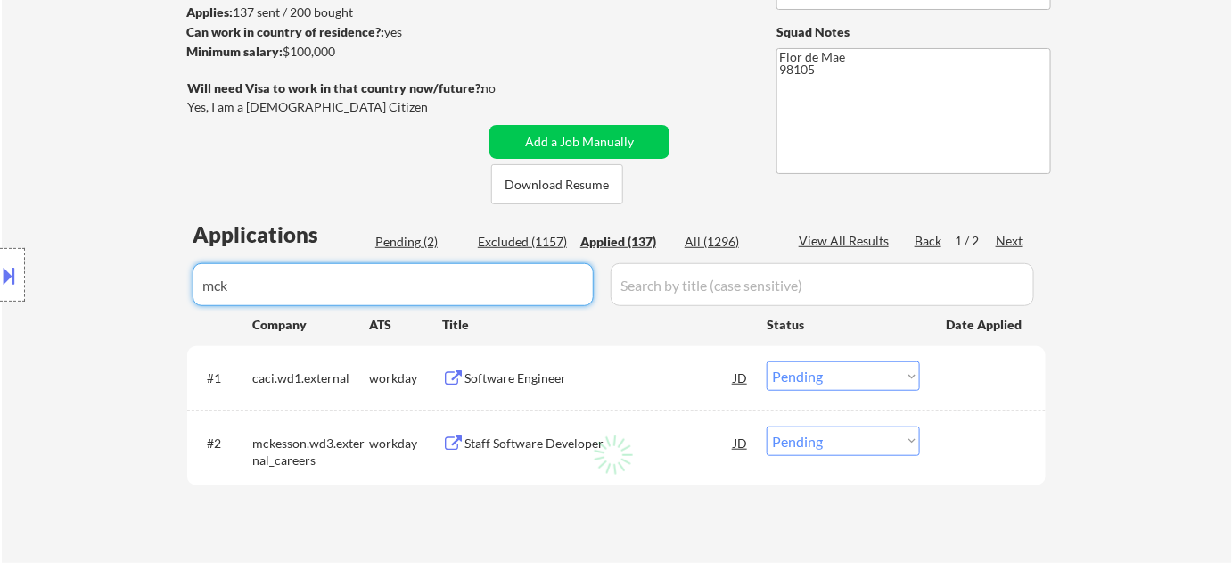
select select ""applied""
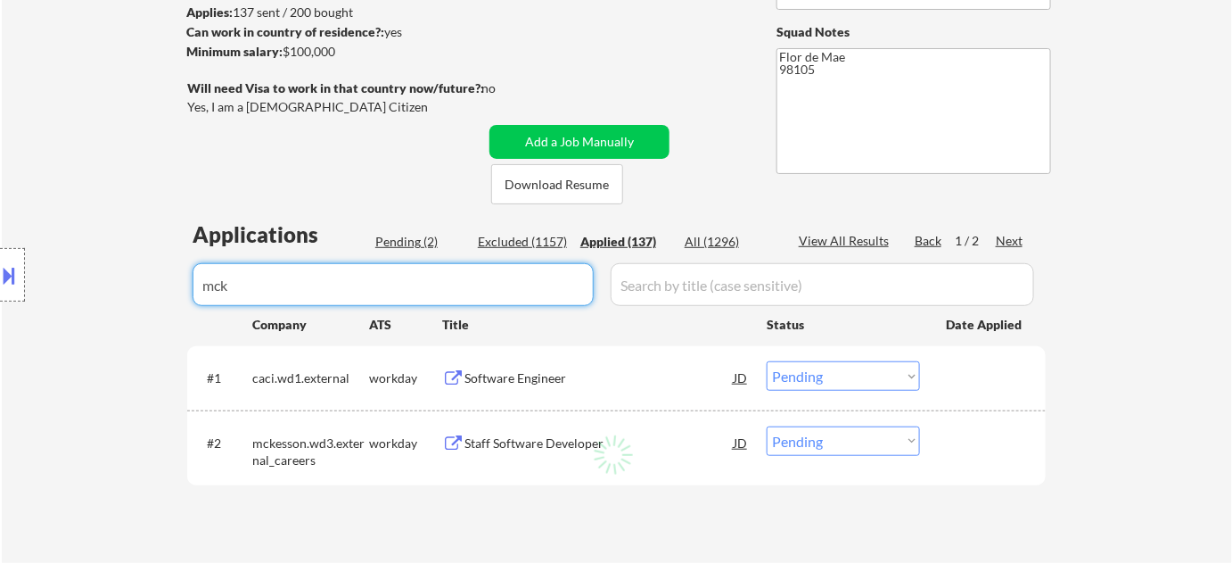
select select ""applied""
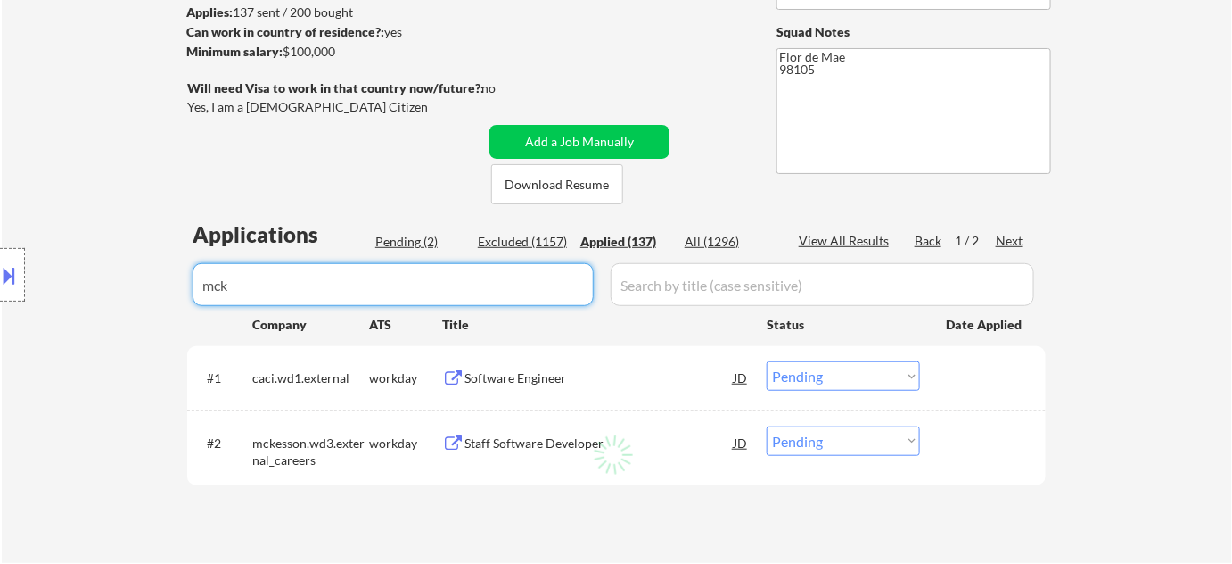
select select ""applied""
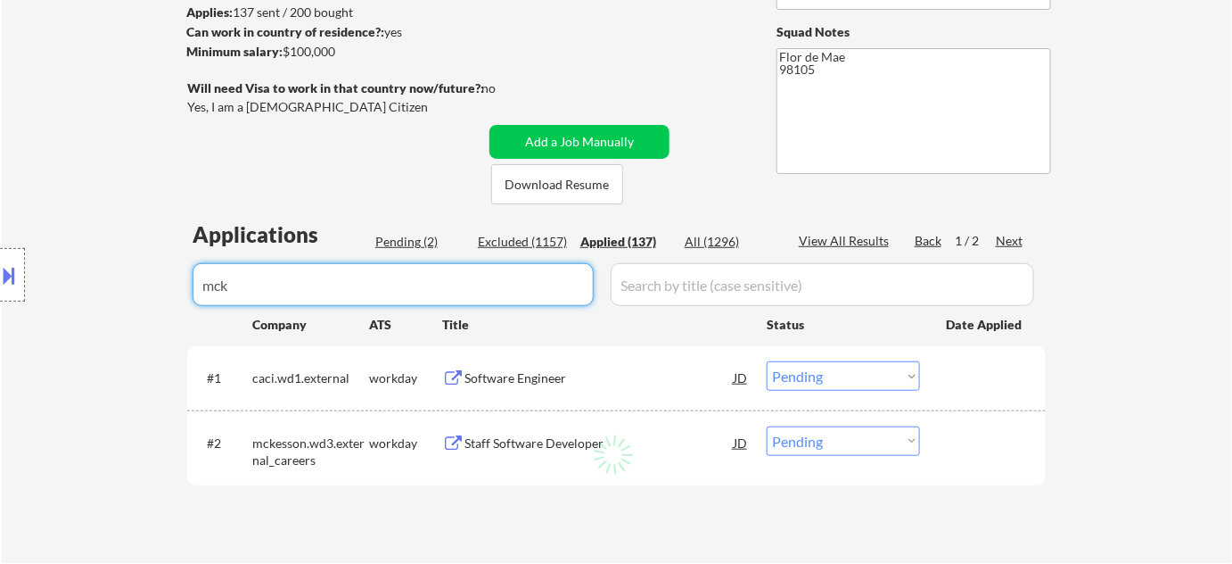
select select ""applied""
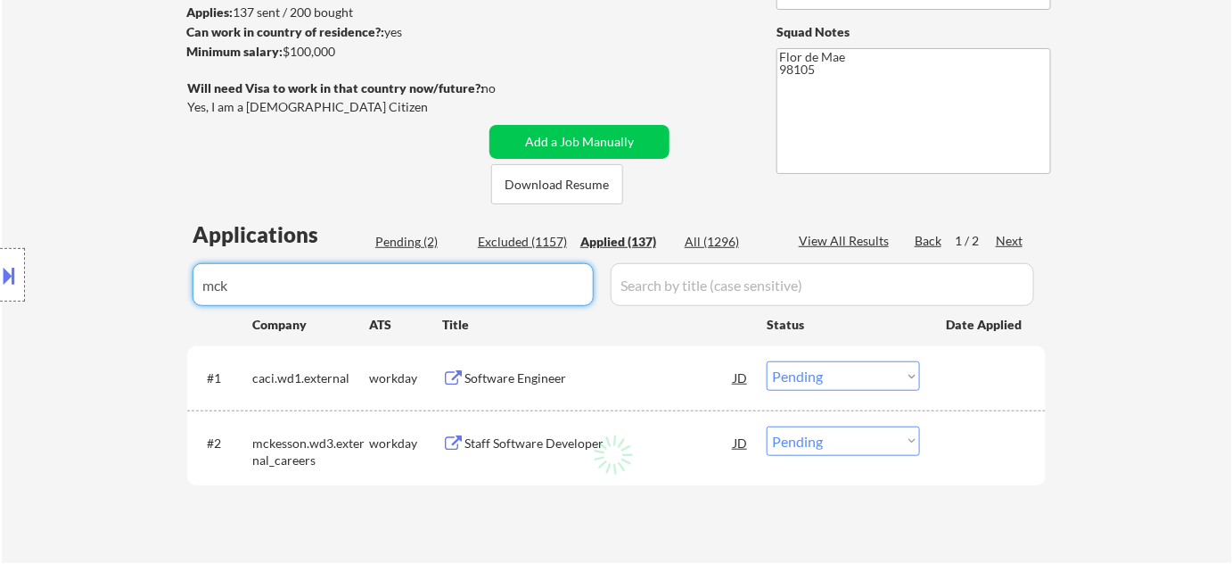
select select ""applied""
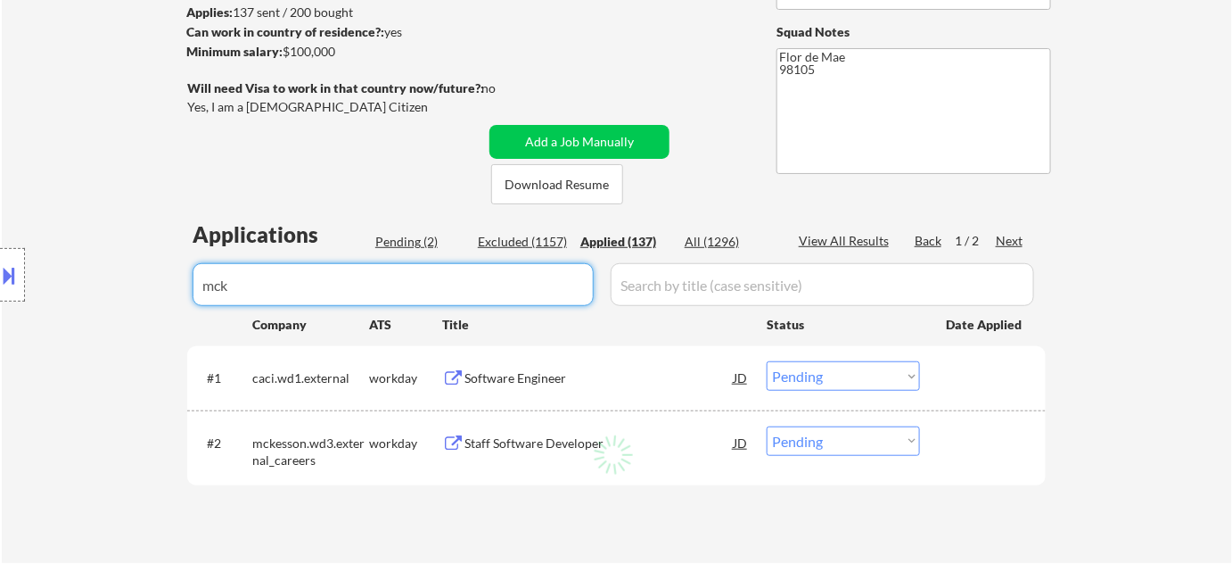
select select ""applied""
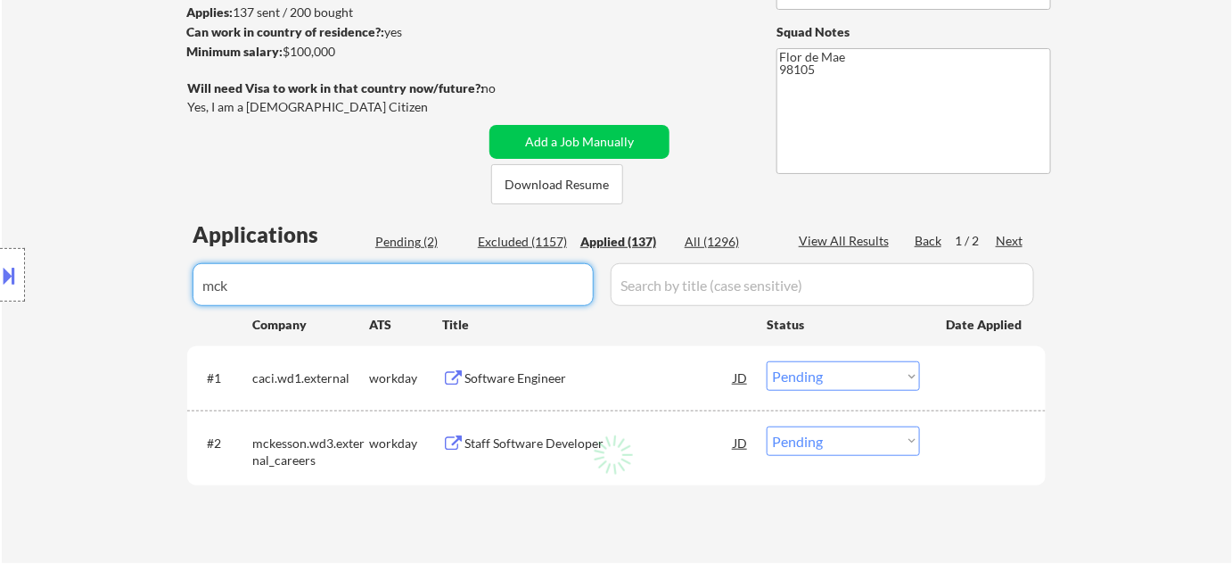
select select ""applied""
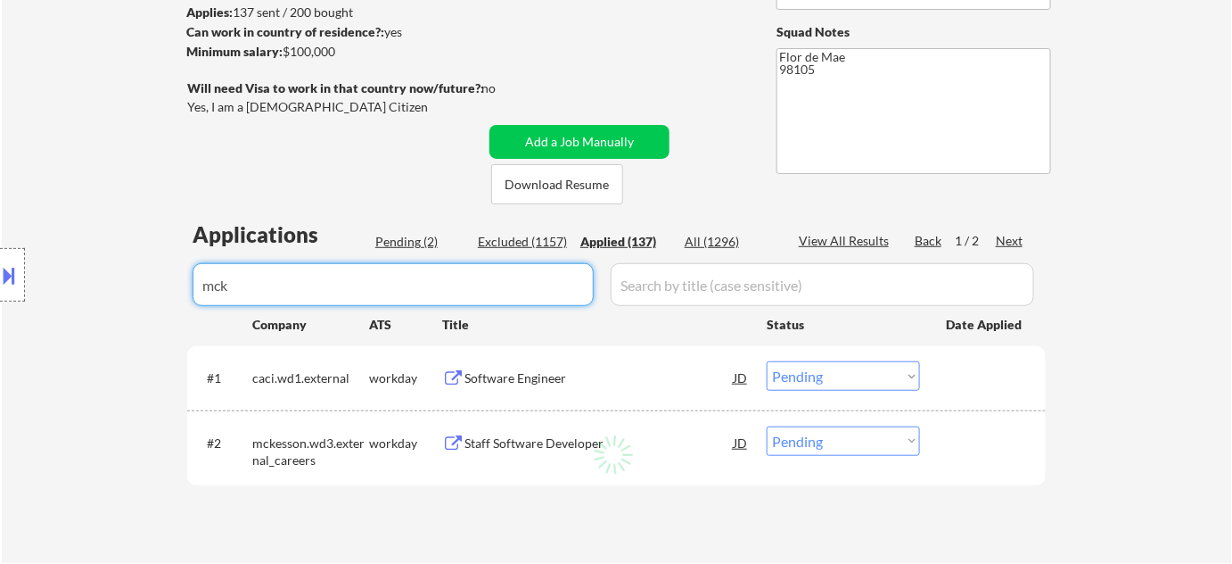
select select ""applied""
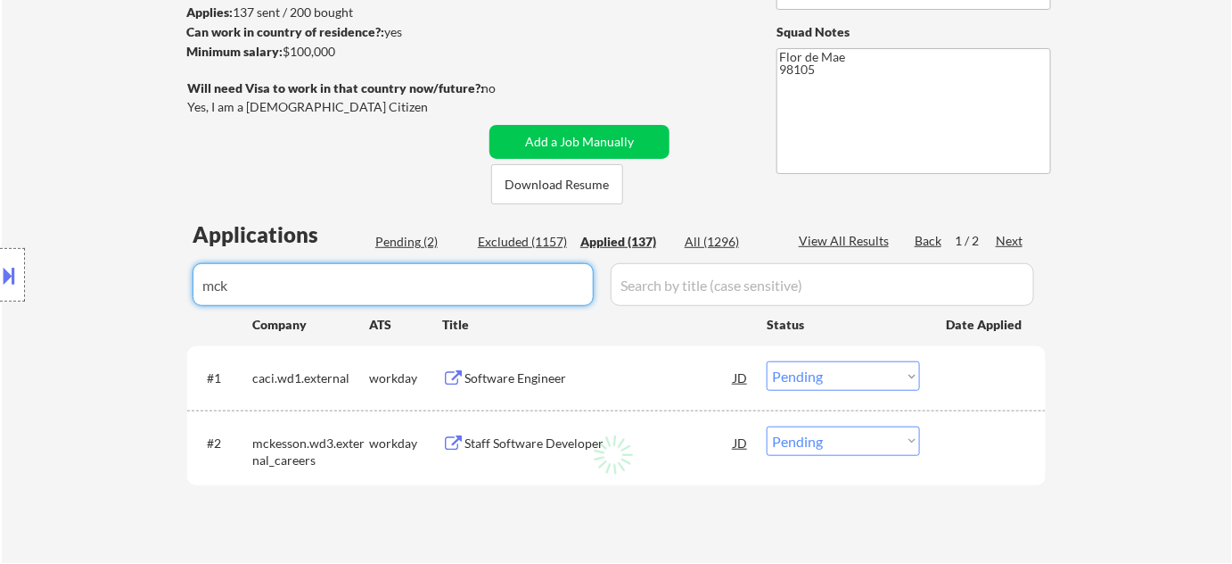
select select ""applied""
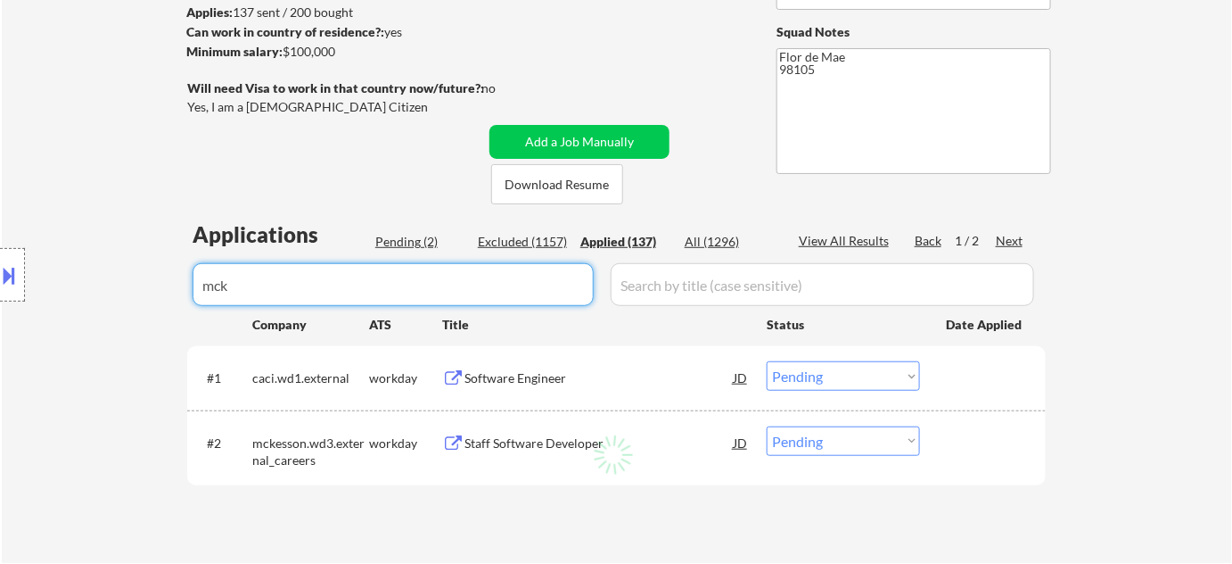
select select ""applied""
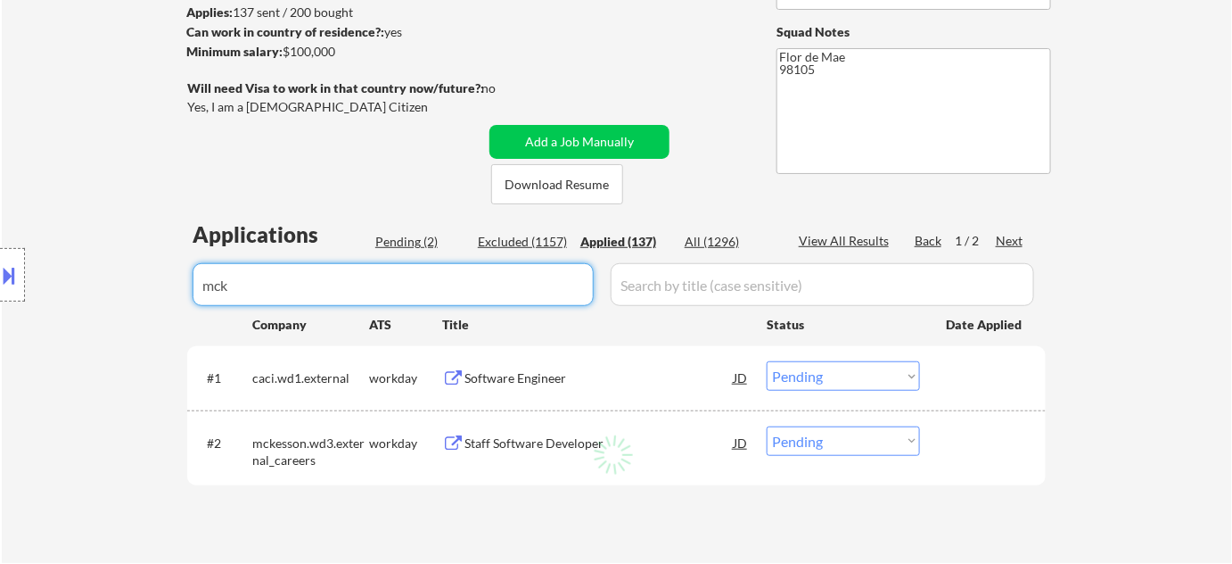
select select ""applied""
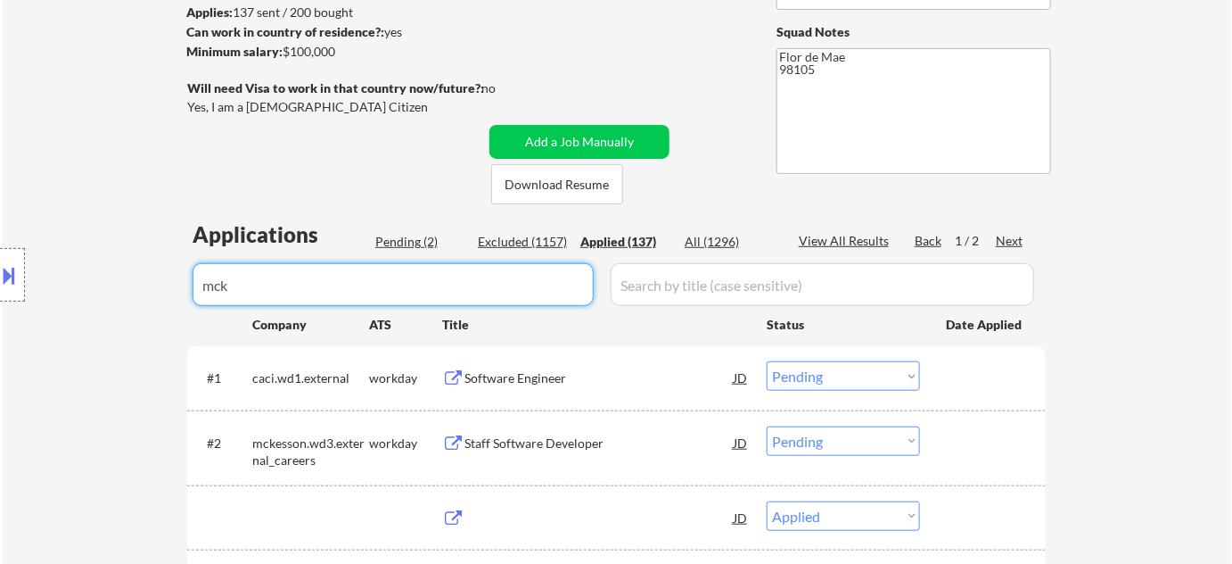
select select ""applied""
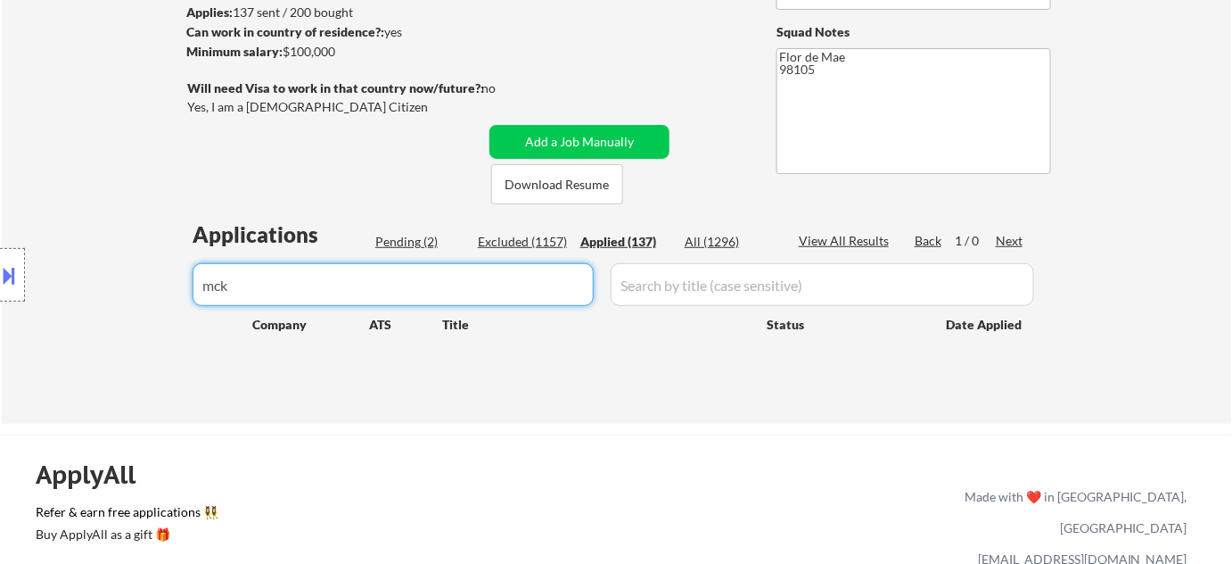
drag, startPoint x: 380, startPoint y: 279, endPoint x: 0, endPoint y: 279, distance: 379.8
click at [0, 279] on body "← Return to /applysquad Mailslurp Inbox Job Search Builder Jimmie Lundie User E…" at bounding box center [616, 39] width 1232 height 564
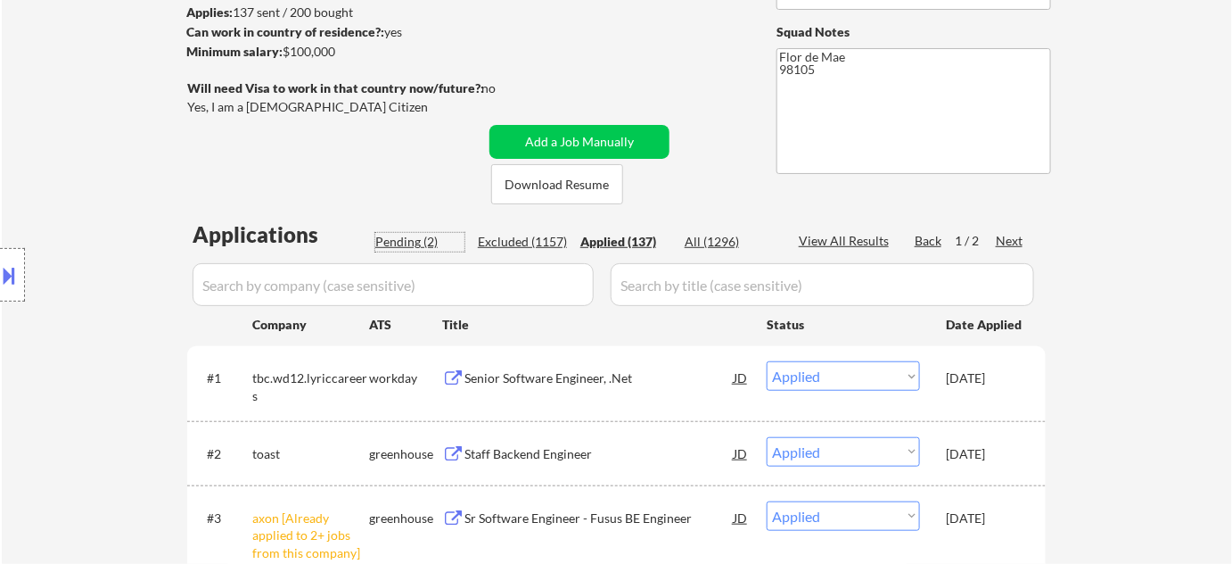
click at [418, 233] on div "Pending (2)" at bounding box center [419, 242] width 89 height 18
select select ""pending""
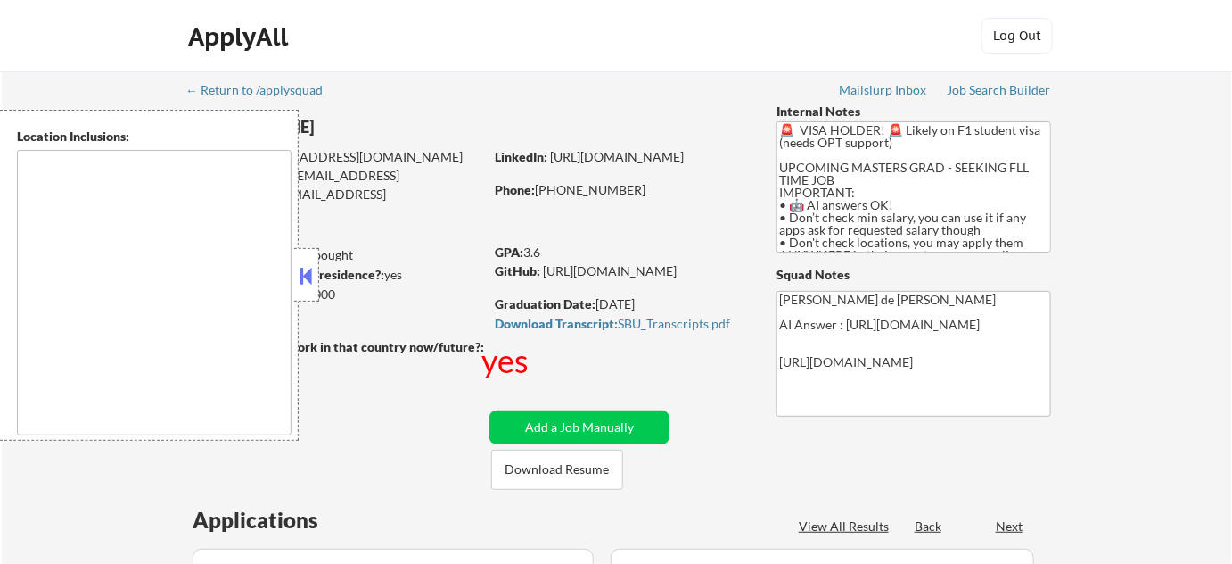
type textarea "country:[GEOGRAPHIC_DATA]"
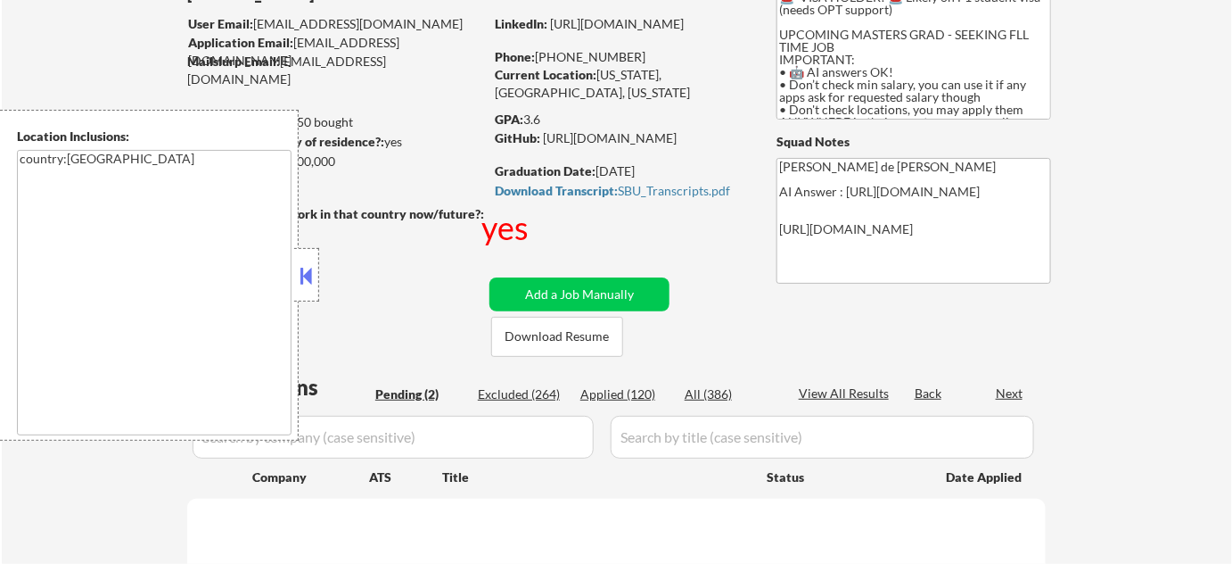
scroll to position [161, 0]
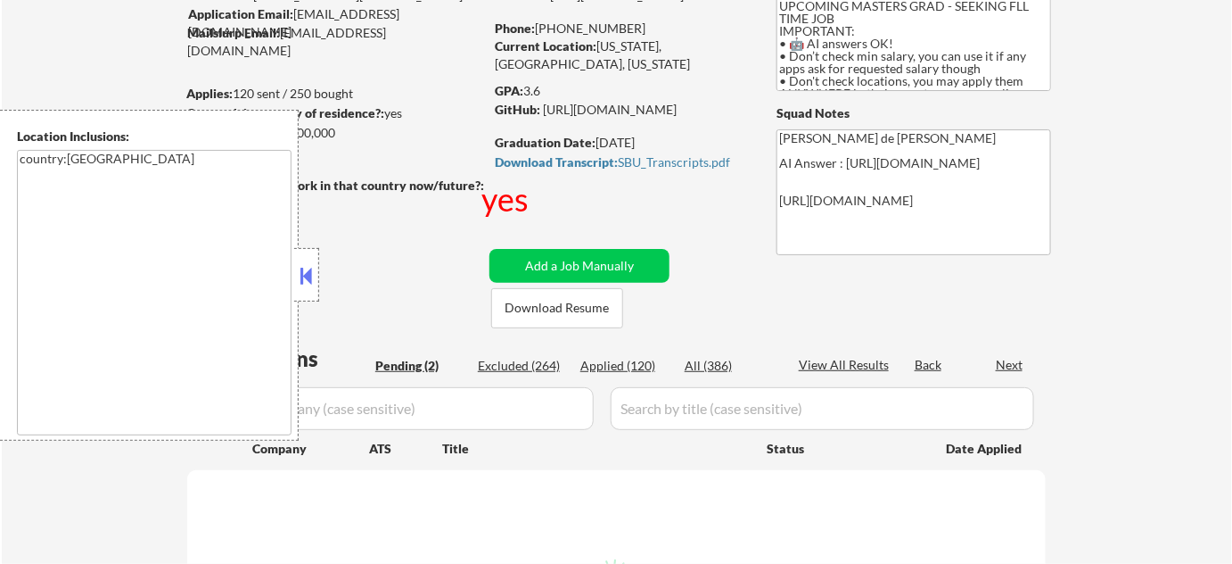
select select ""pending""
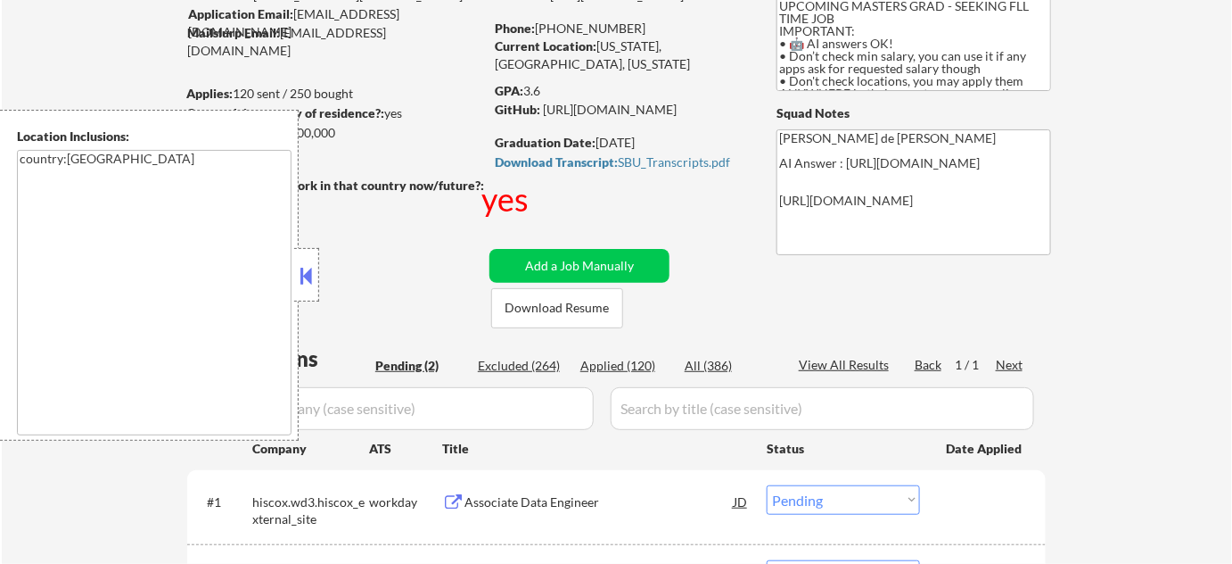
click at [312, 276] on button at bounding box center [307, 275] width 20 height 27
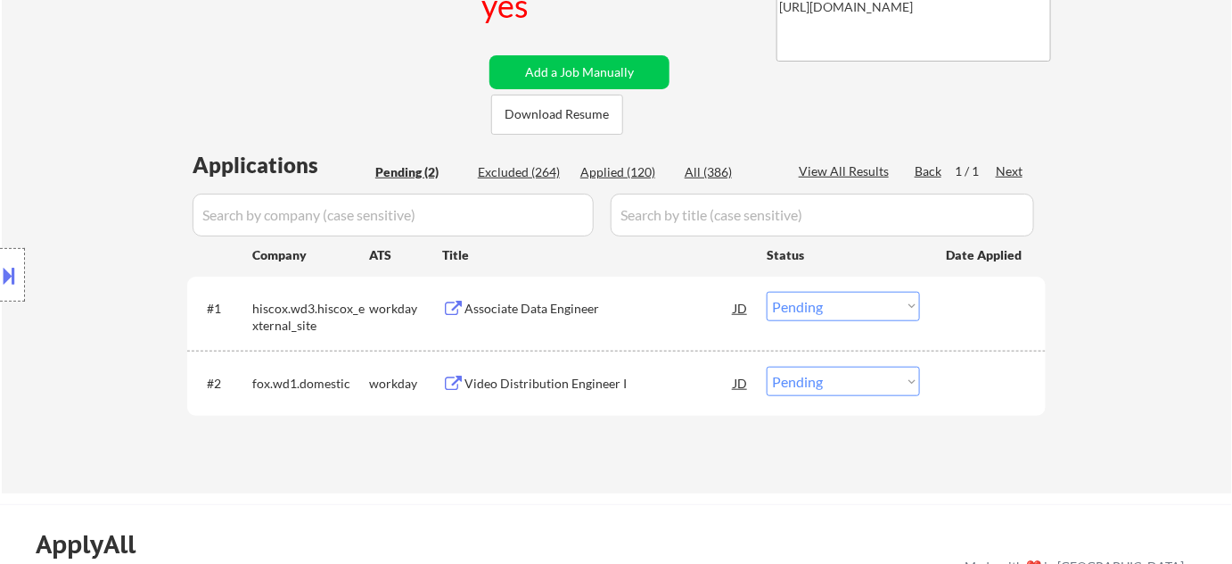
scroll to position [405, 0]
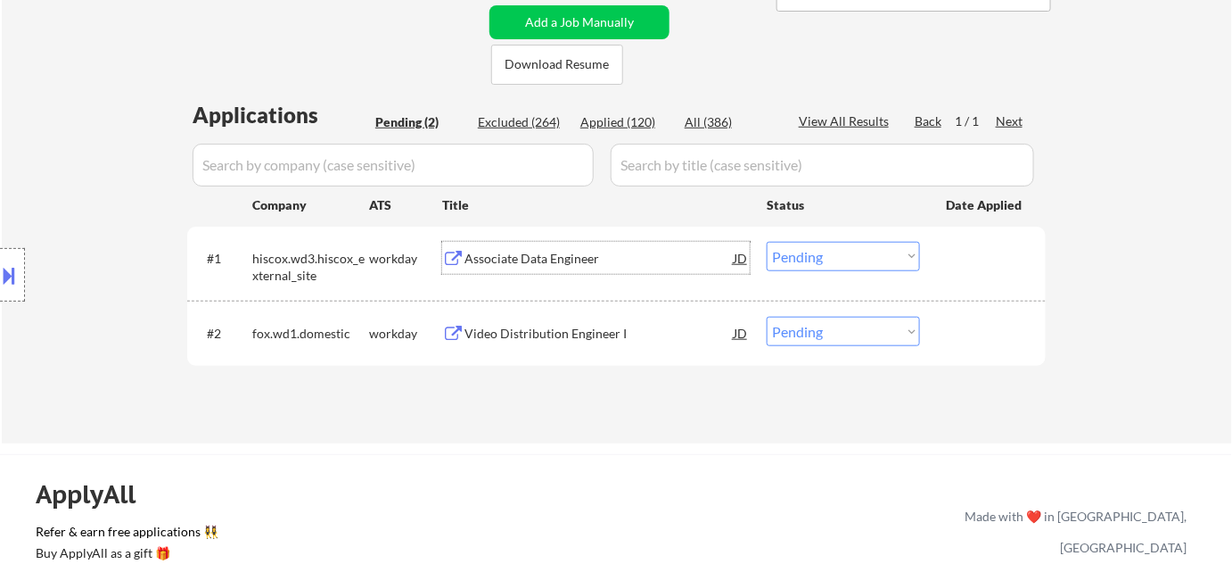
click at [532, 267] on div "Associate Data Engineer" at bounding box center [599, 258] width 269 height 32
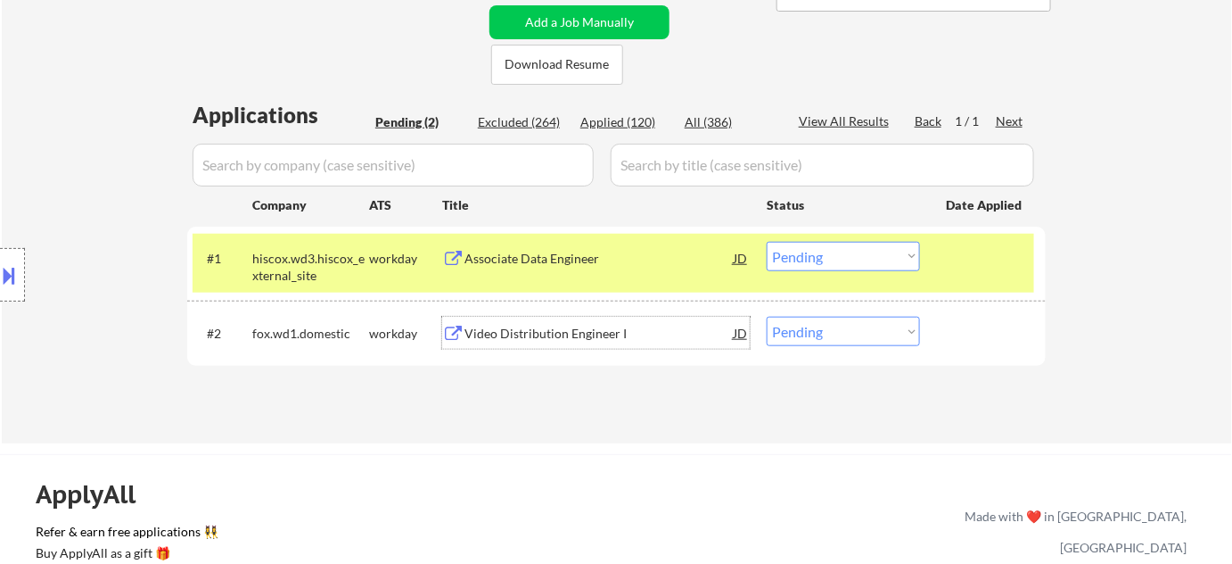
click at [506, 333] on div "Video Distribution Engineer I" at bounding box center [599, 334] width 269 height 18
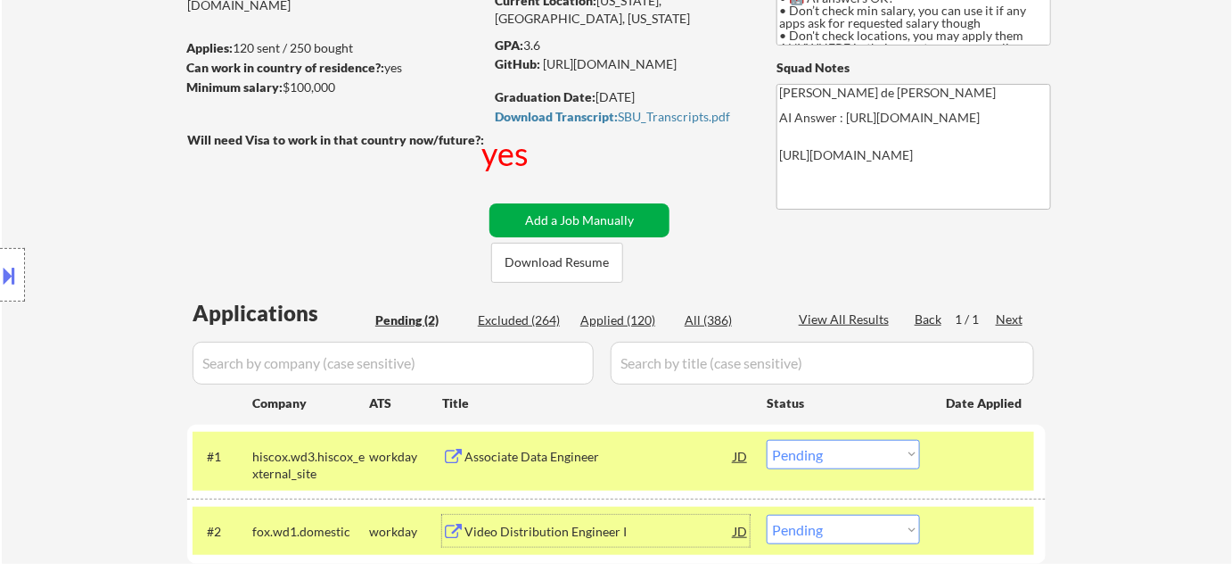
scroll to position [80, 0]
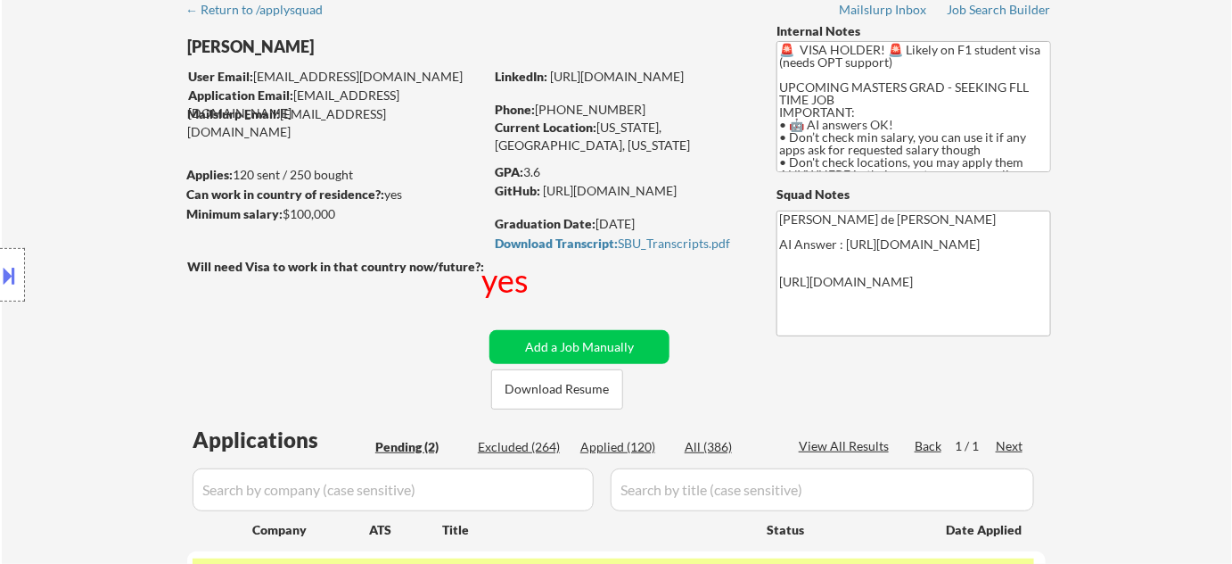
drag, startPoint x: 554, startPoint y: 101, endPoint x: 648, endPoint y: 106, distance: 94.7
click at [648, 106] on div "Phone: +1 516-434-1033" at bounding box center [621, 110] width 252 height 18
copy div "516-434-1033"
click at [651, 448] on div "Applied (120)" at bounding box center [624, 447] width 89 height 18
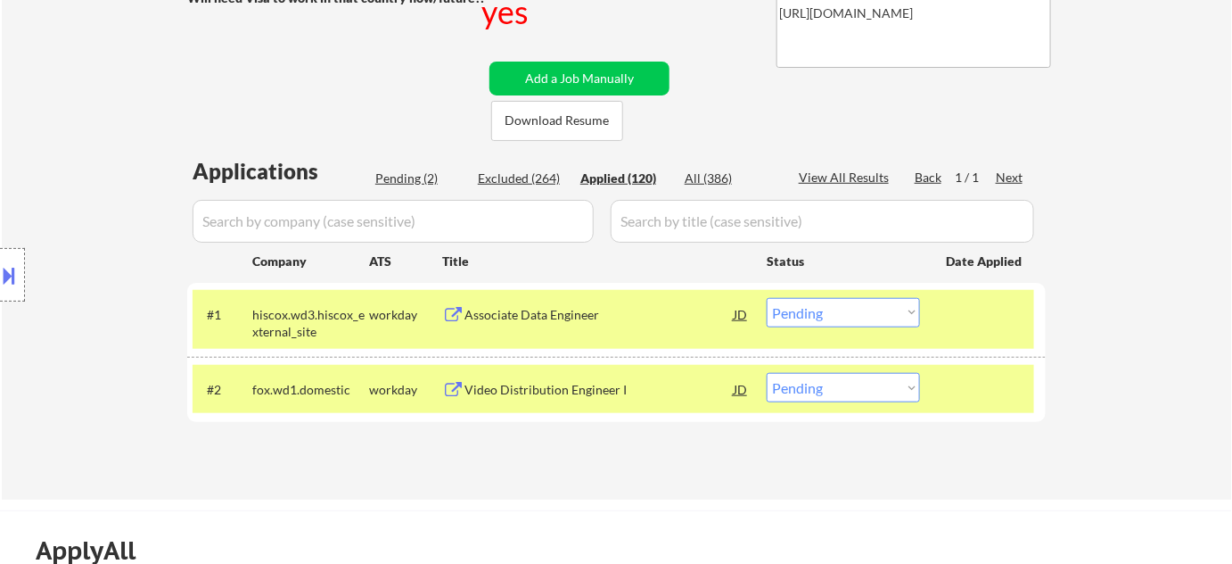
scroll to position [405, 0]
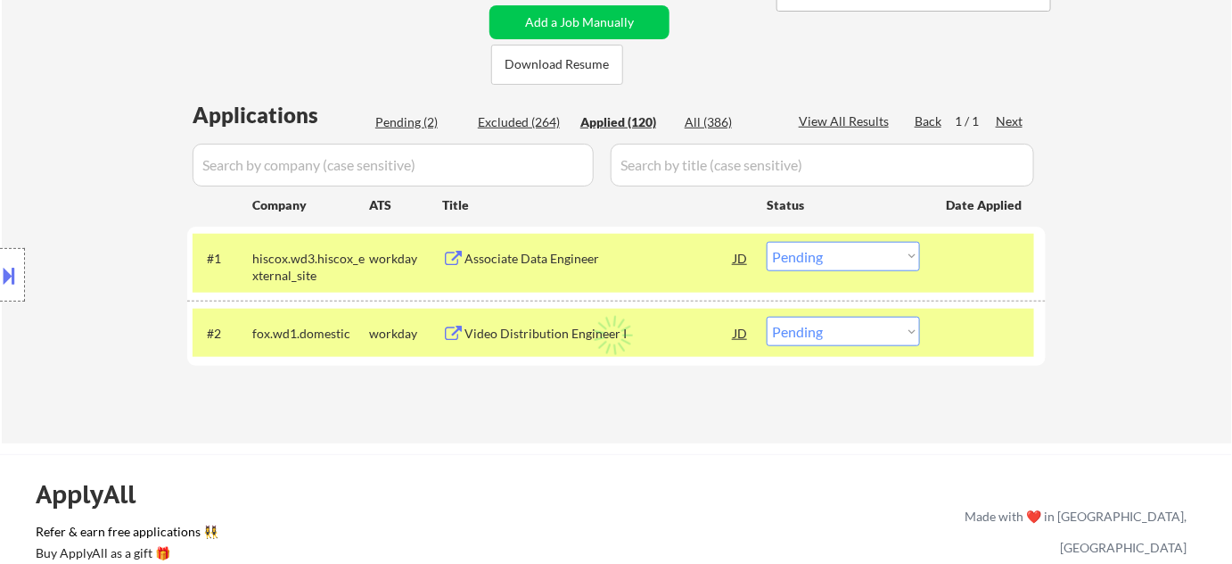
select select ""applied""
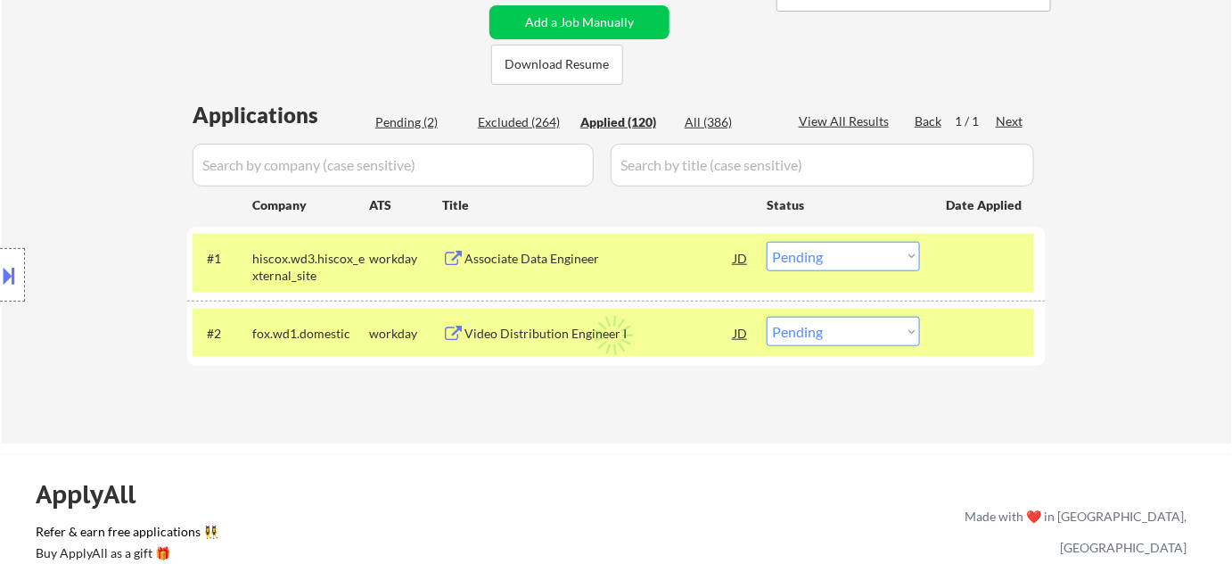
select select ""applied""
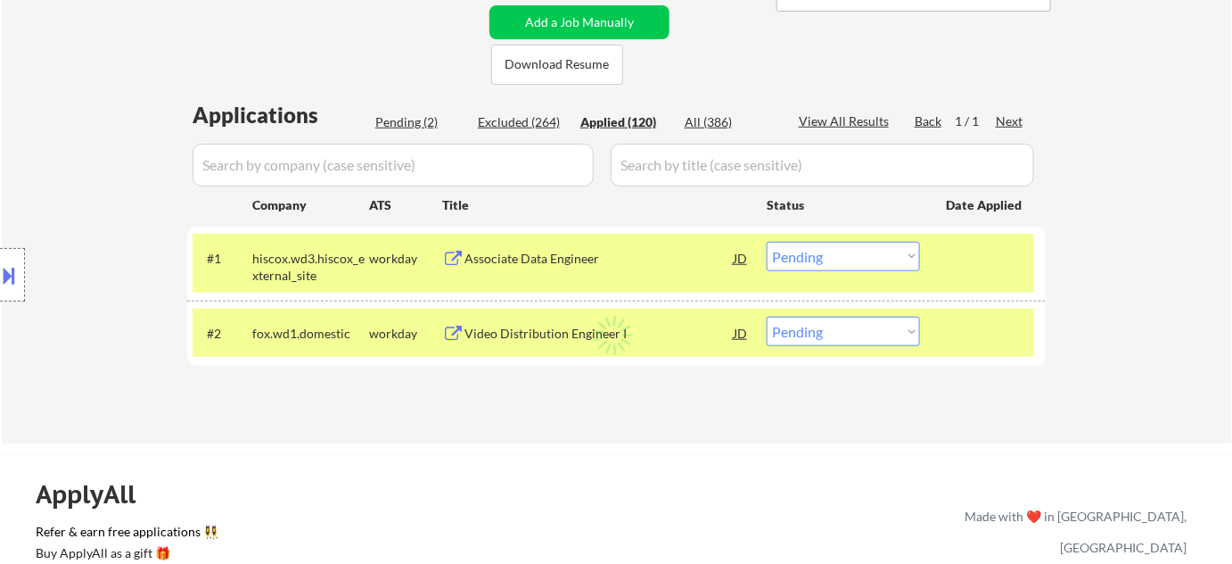
select select ""applied""
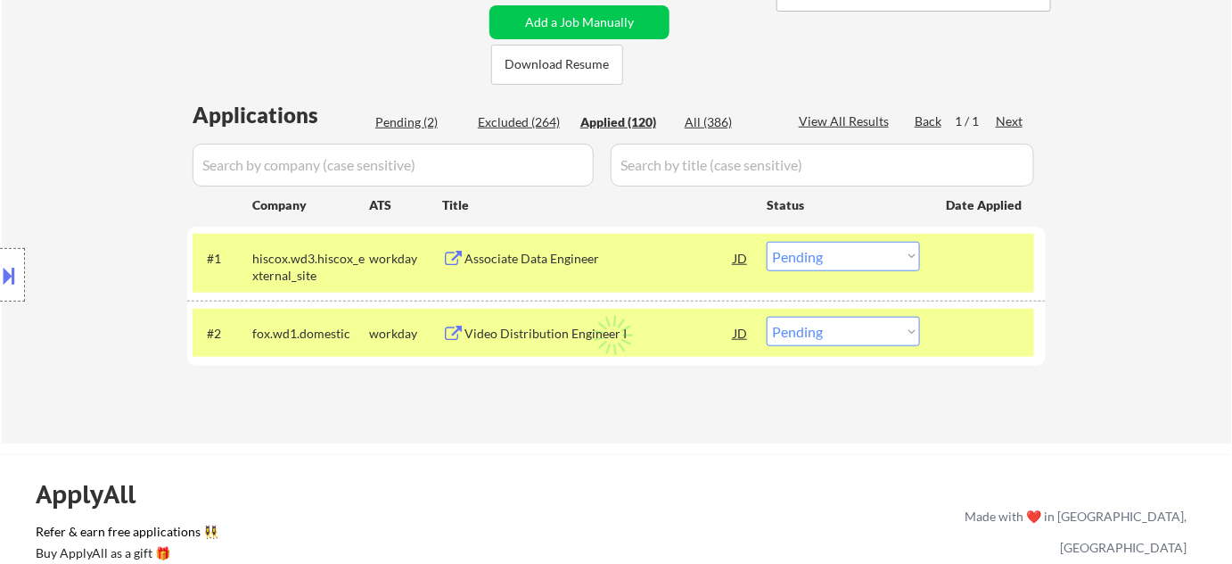
select select ""applied""
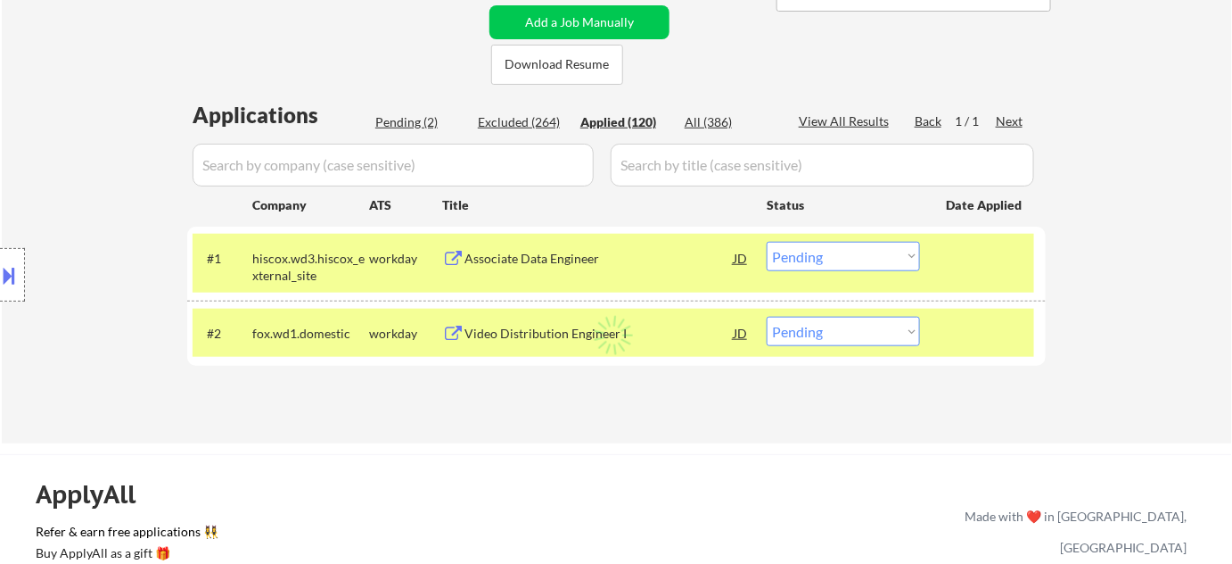
select select ""applied""
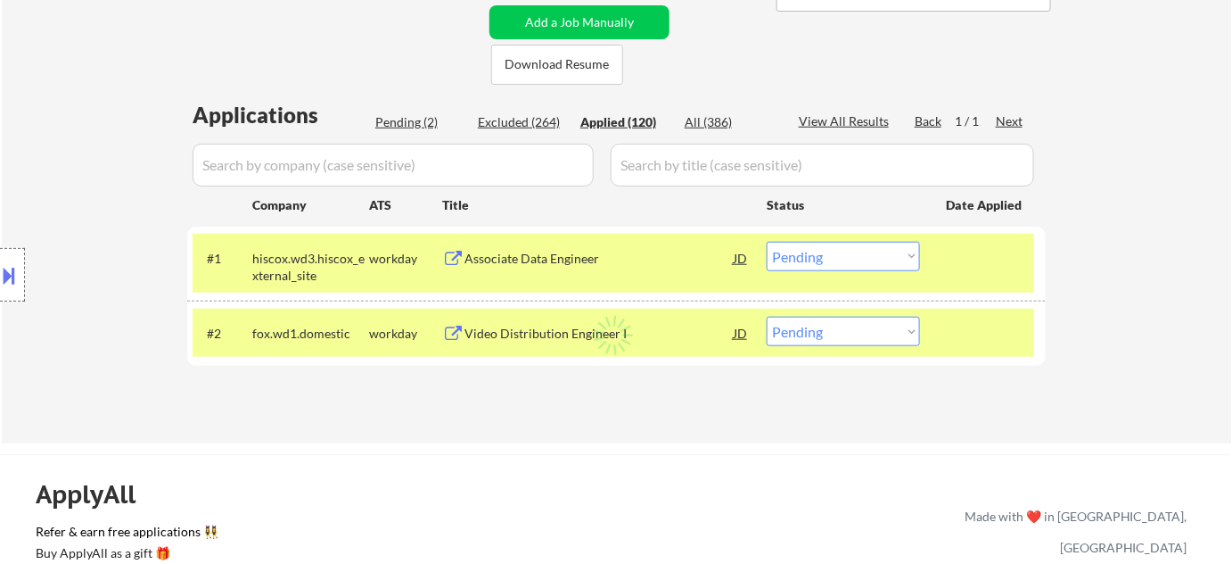
select select ""applied""
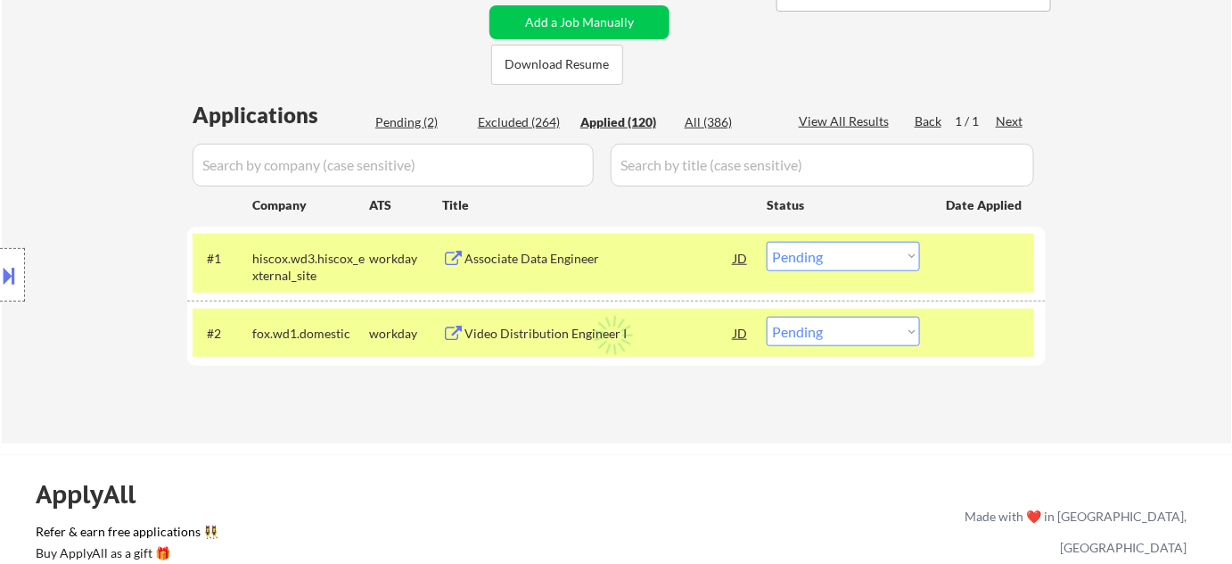
select select ""applied""
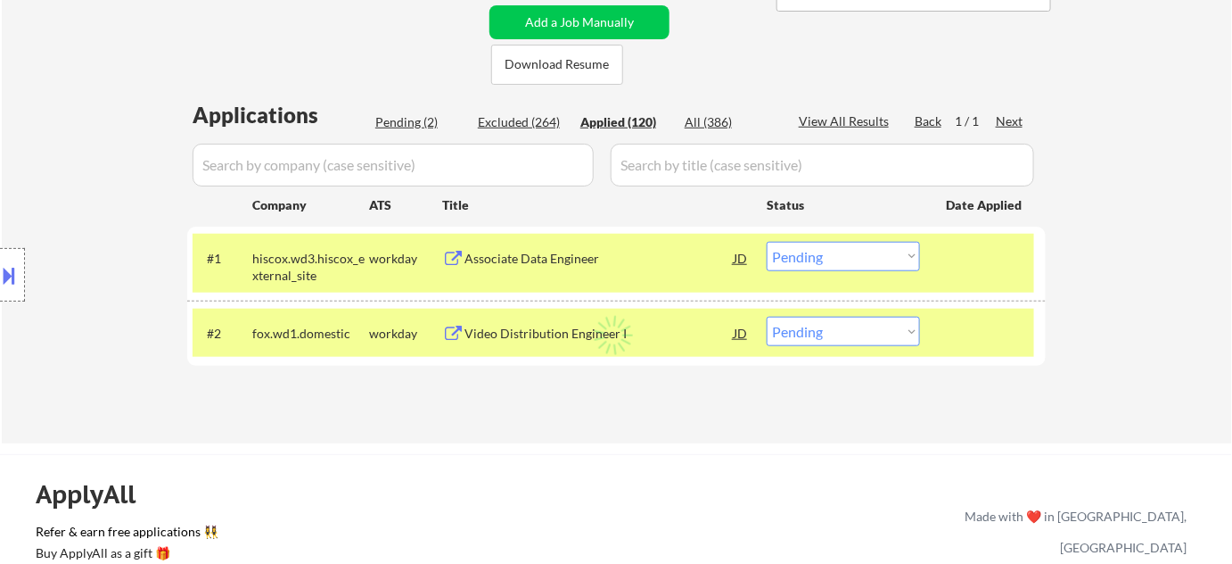
select select ""applied""
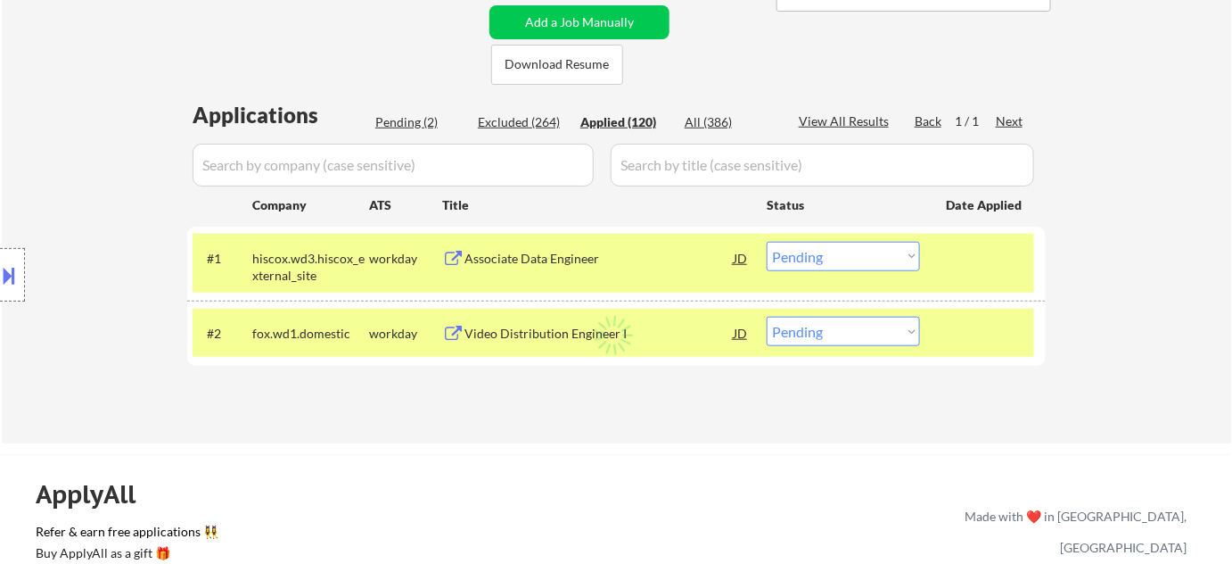
select select ""applied""
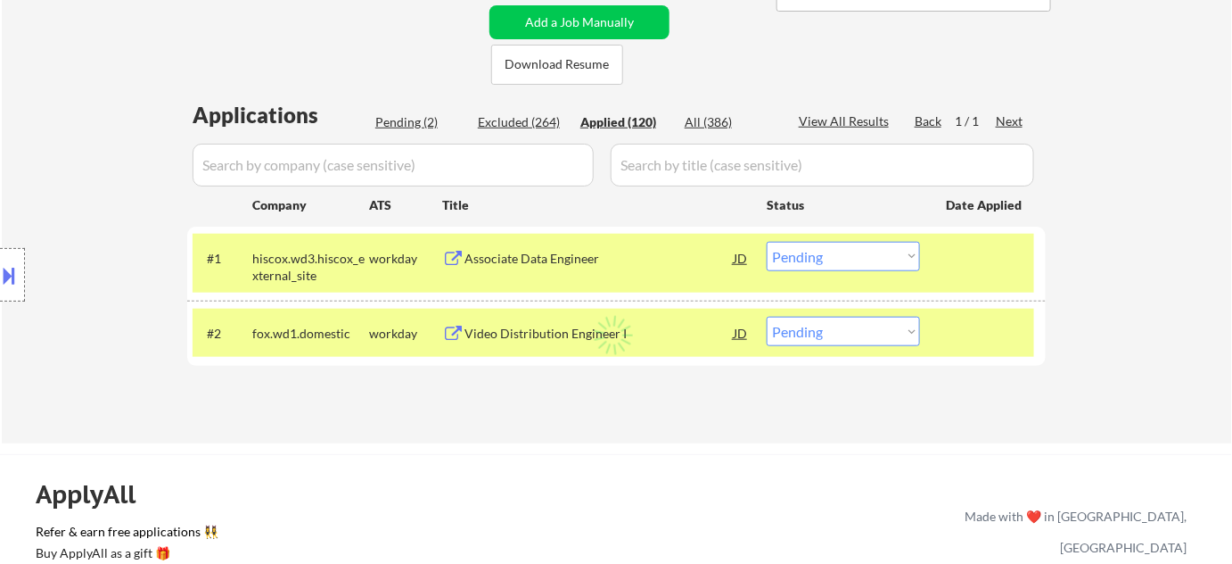
select select ""applied""
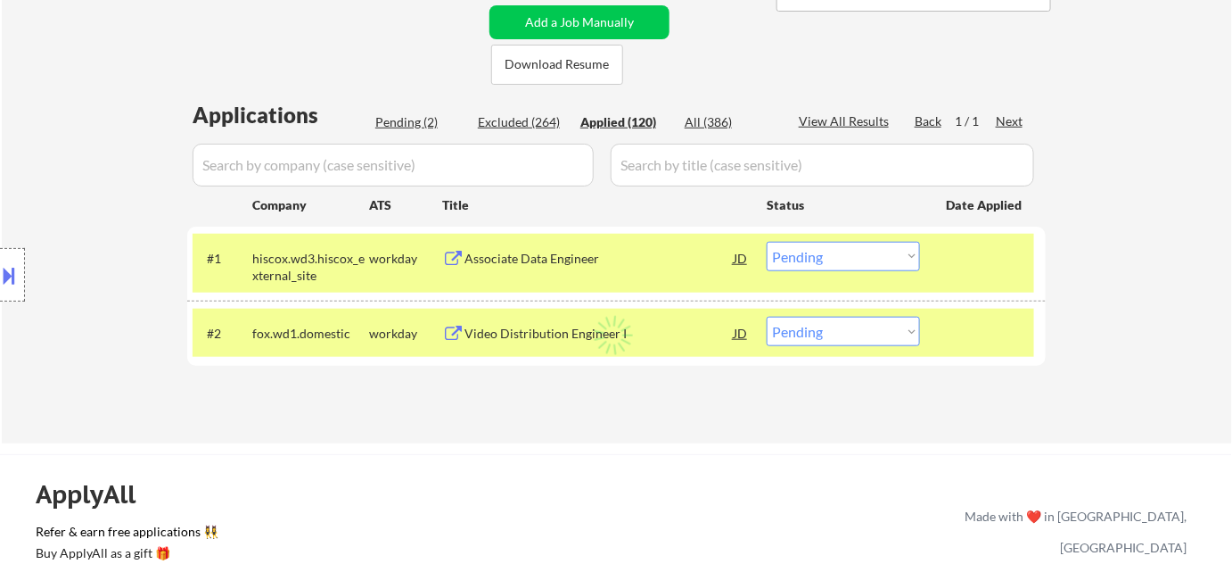
select select ""applied""
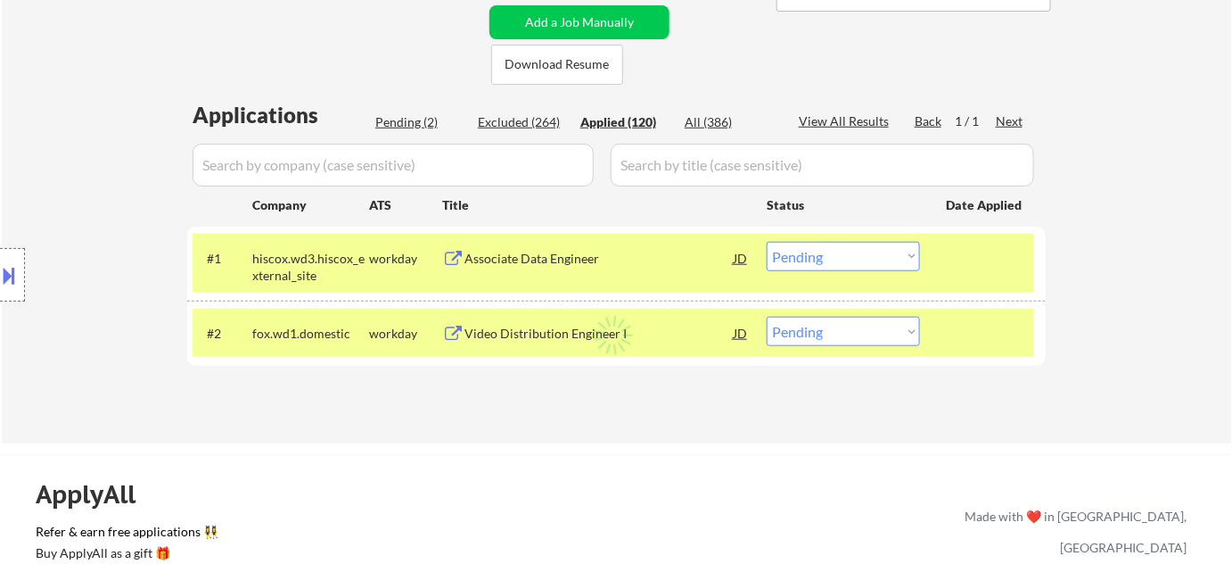
select select ""applied""
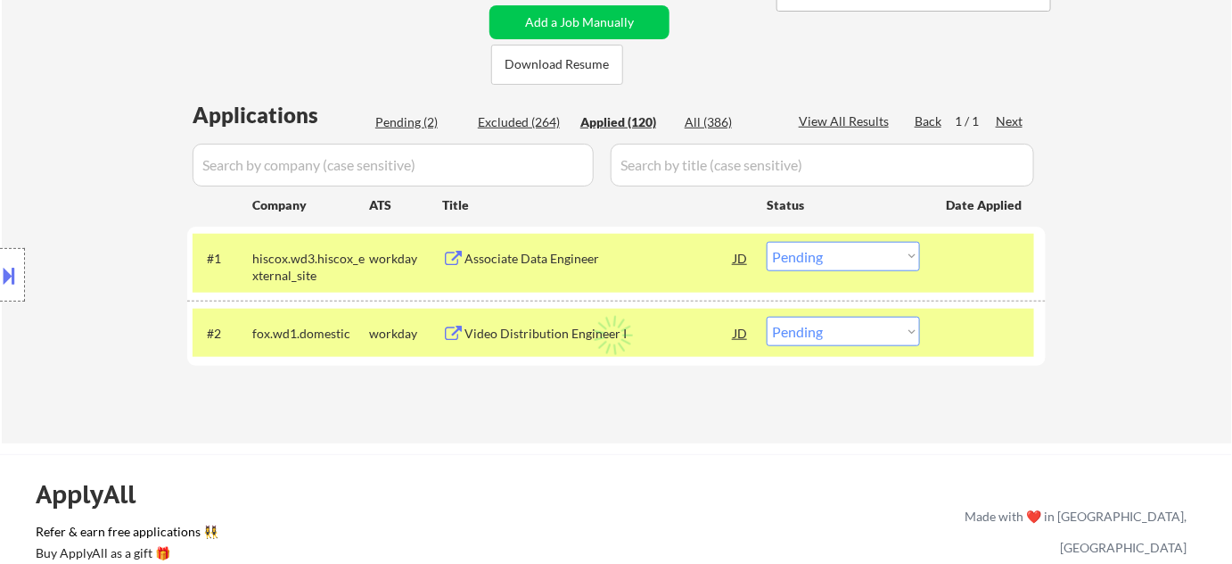
select select ""applied""
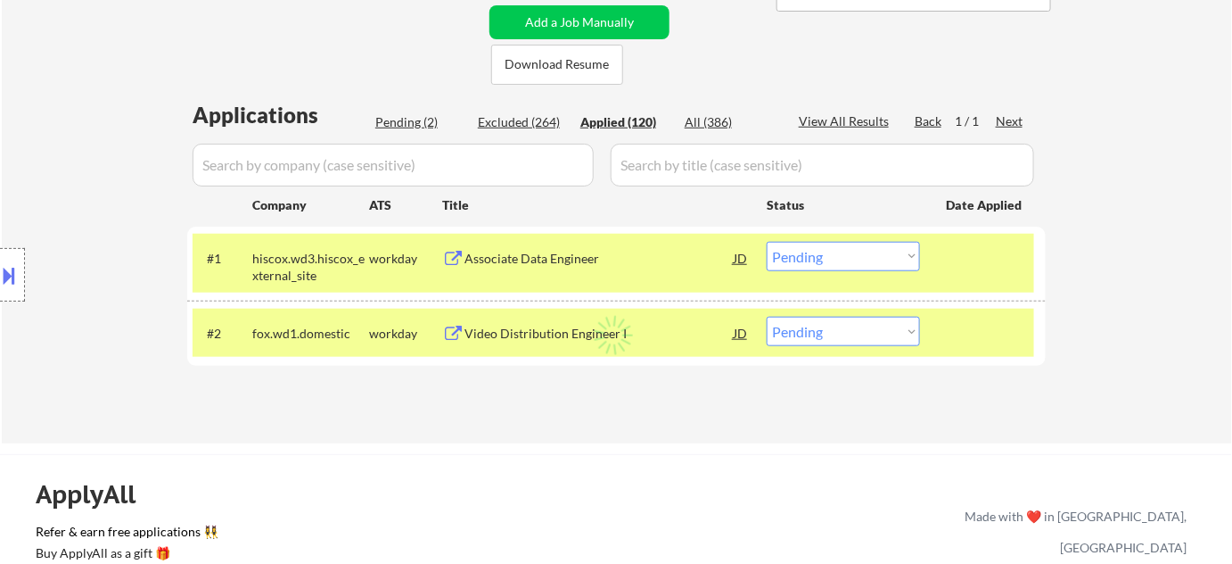
select select ""applied""
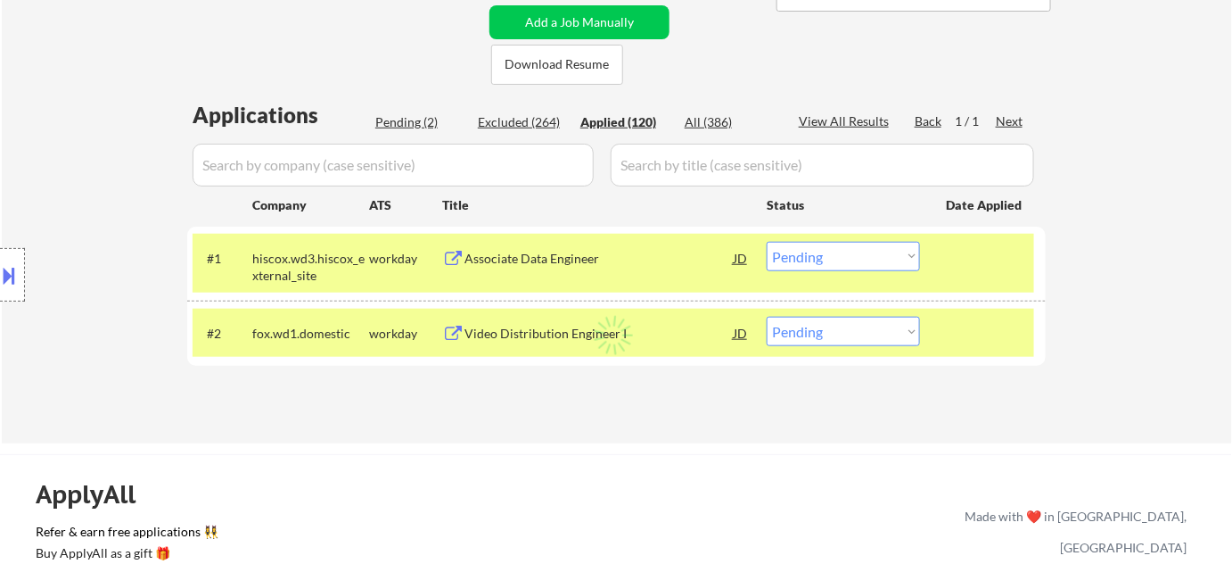
select select ""applied""
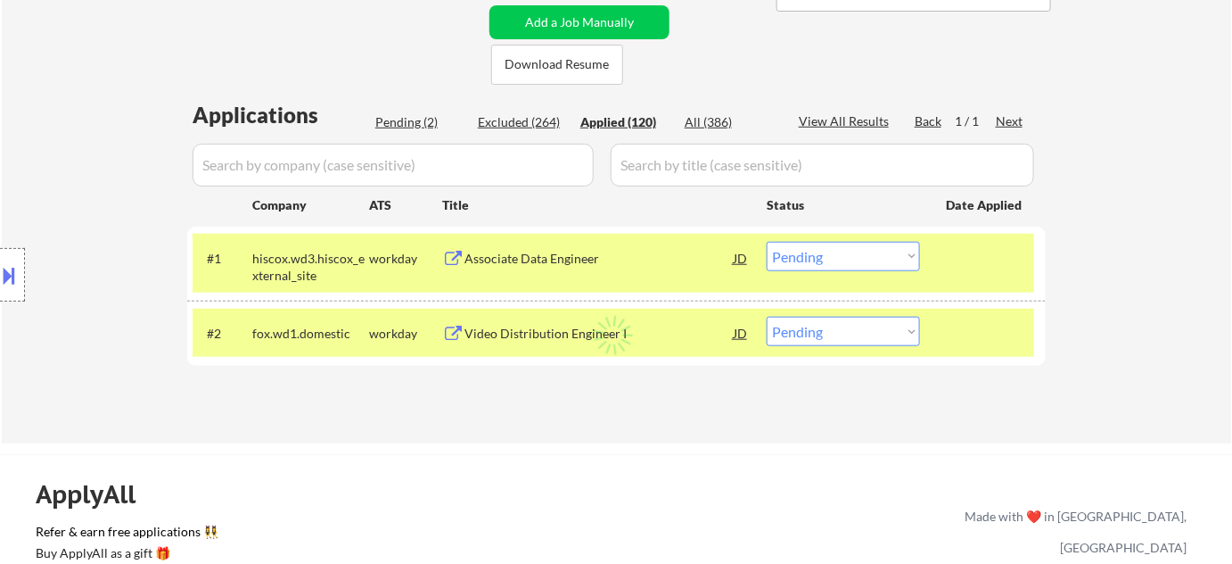
select select ""applied""
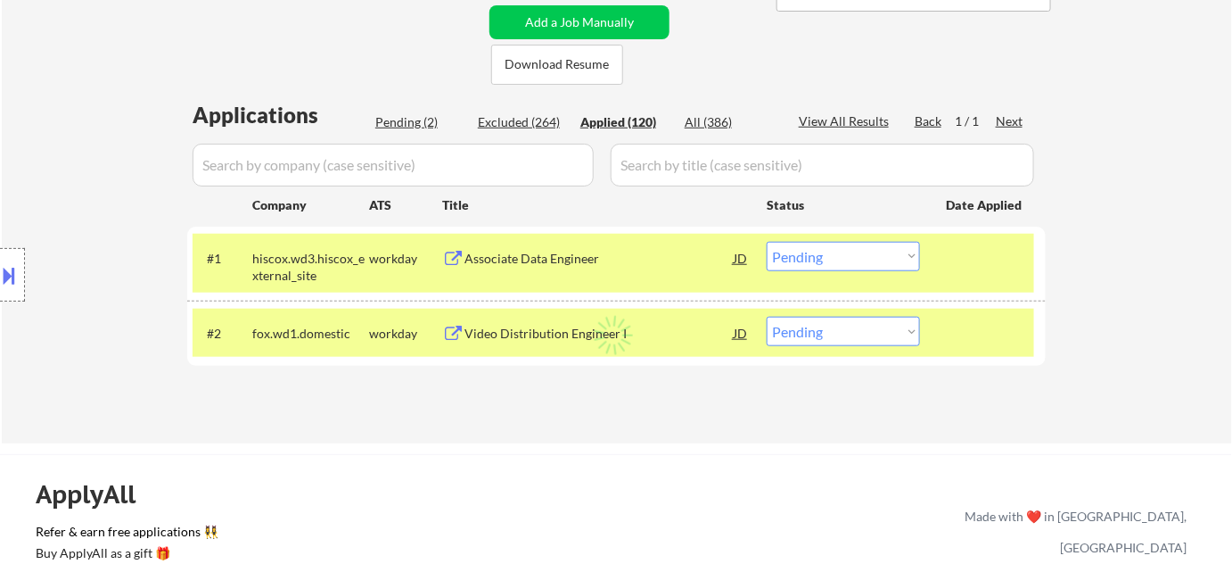
select select ""applied""
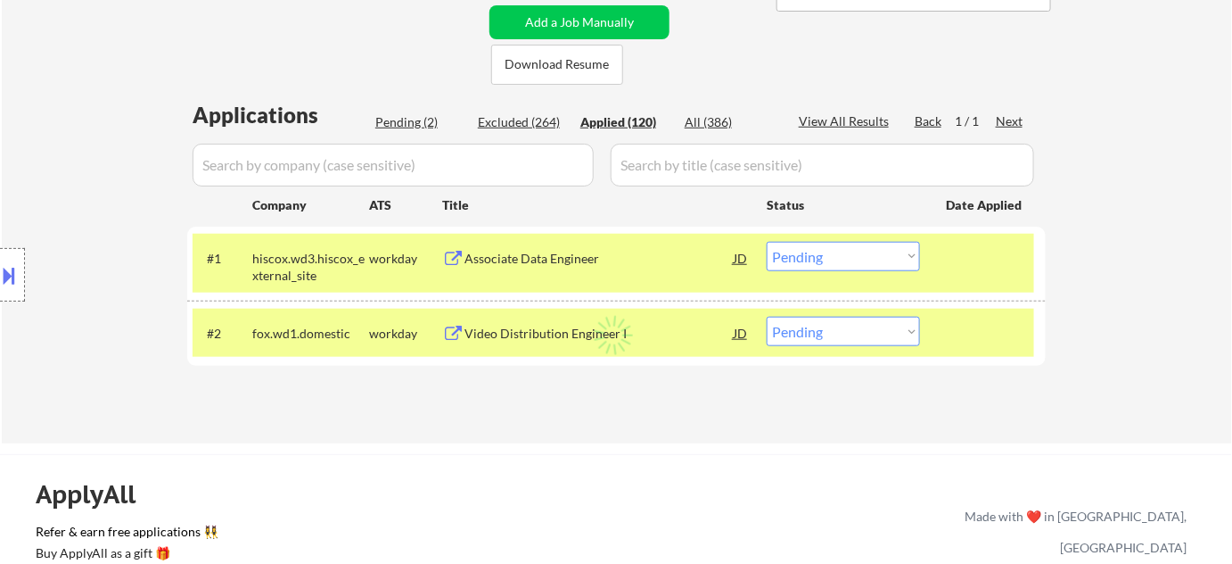
select select ""applied""
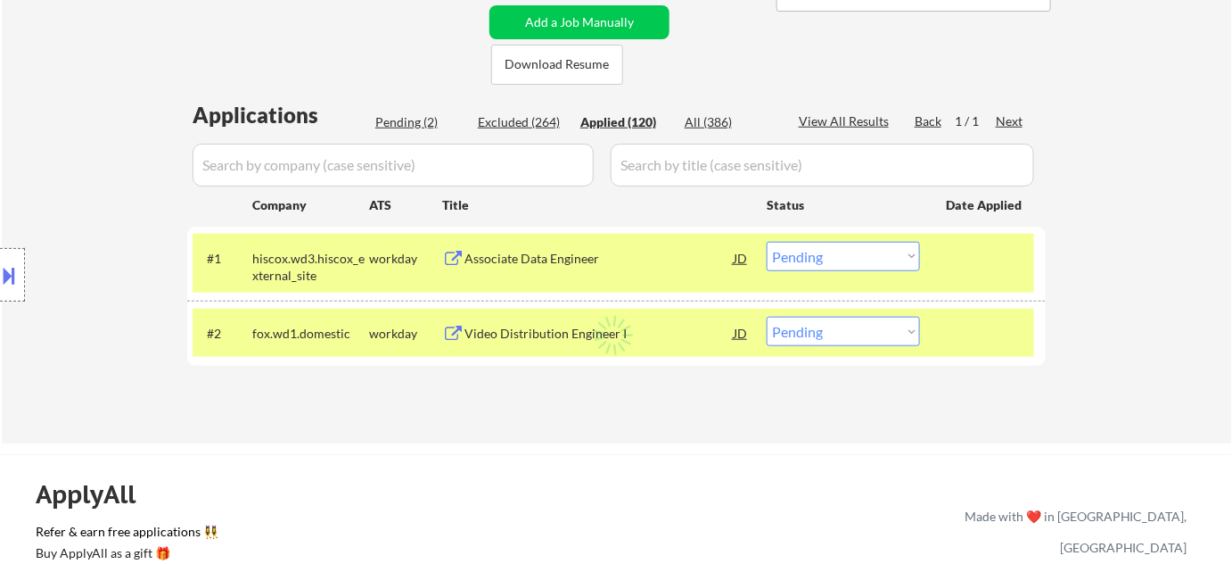
select select ""applied""
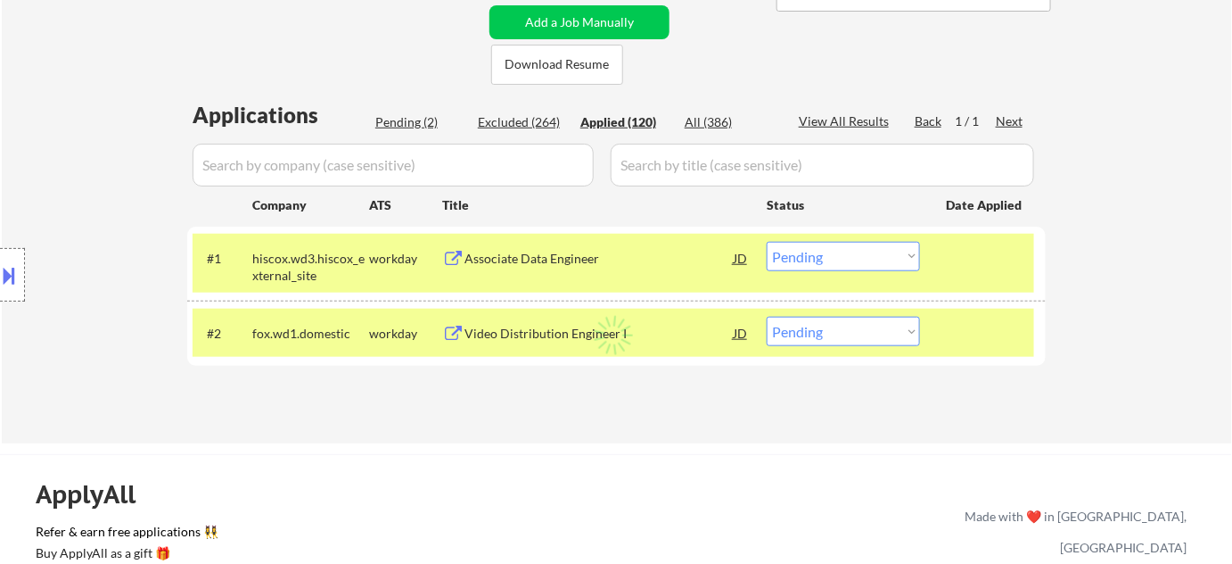
select select ""applied""
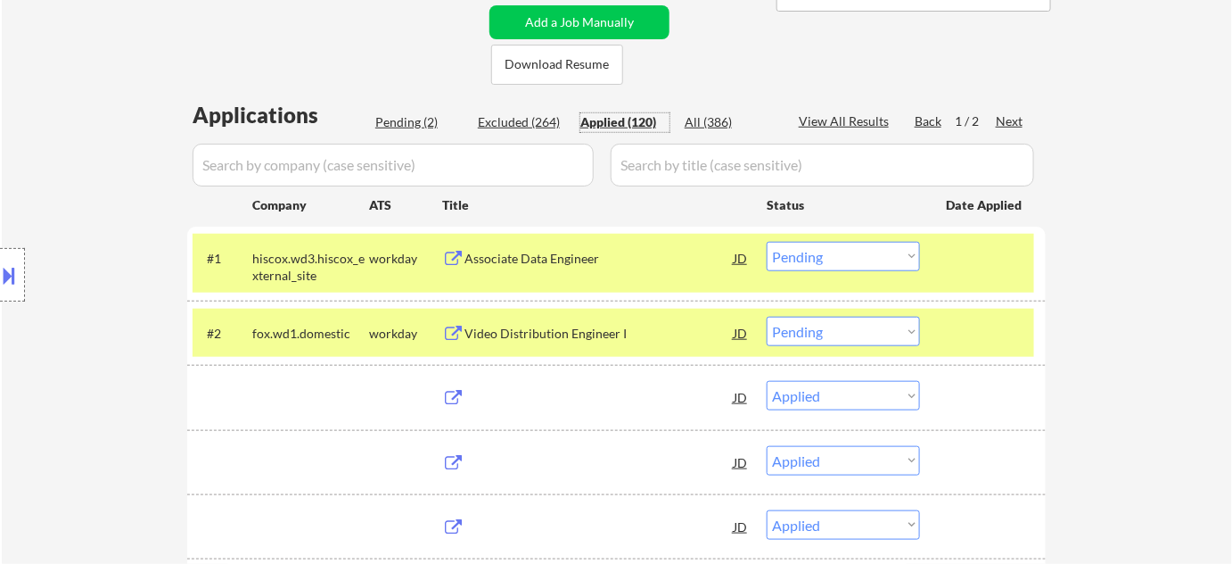
select select ""applied""
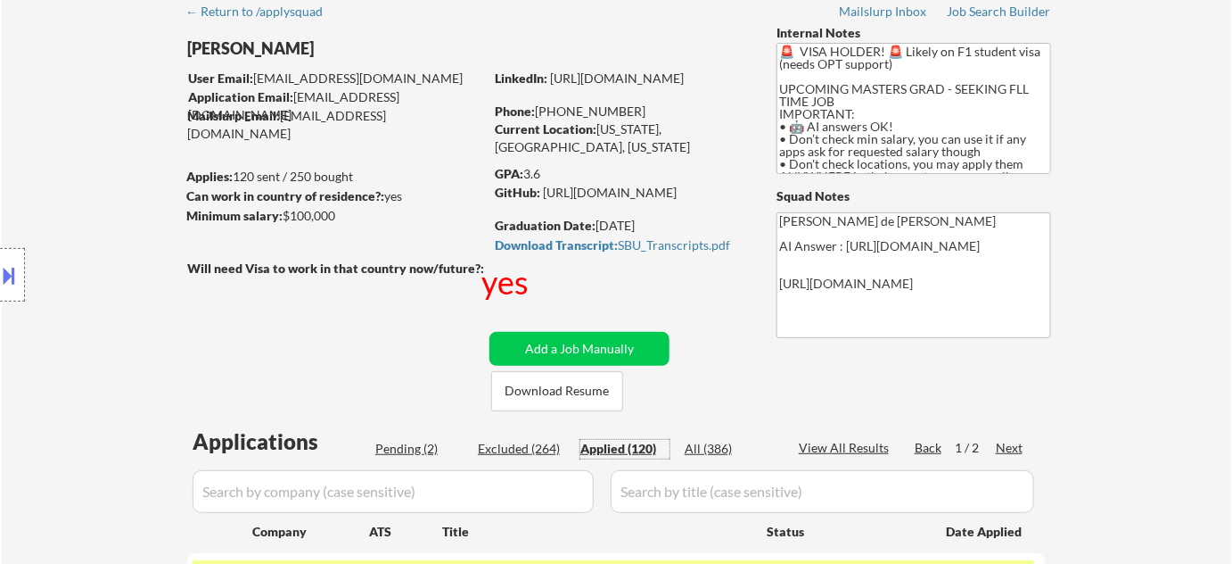
scroll to position [0, 0]
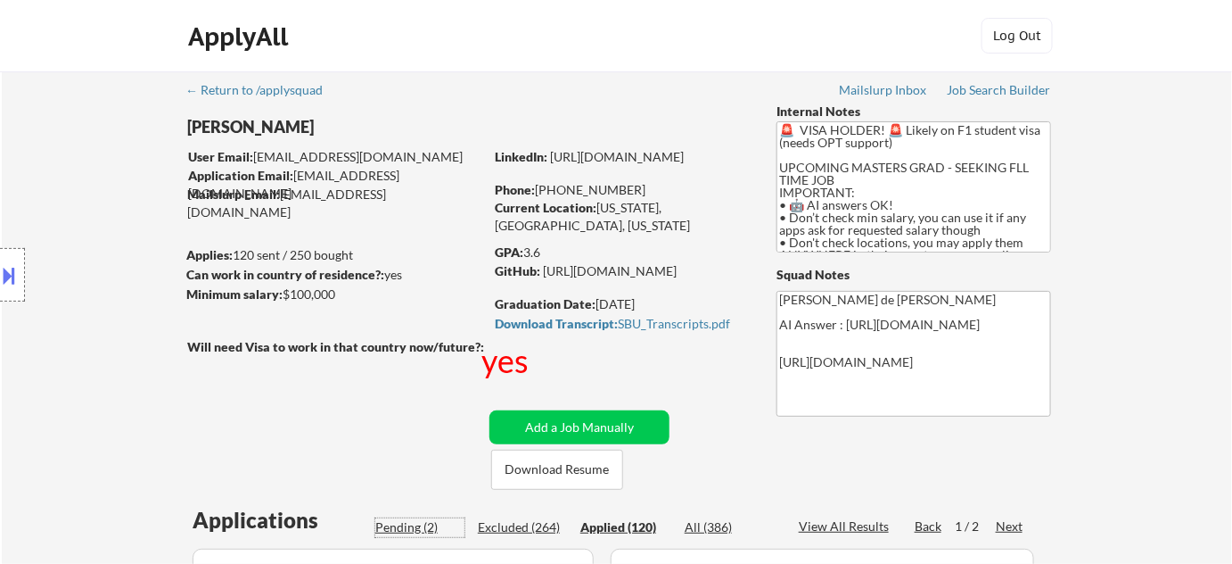
click at [418, 518] on div "Pending (2)" at bounding box center [419, 527] width 89 height 18
select select ""pending""
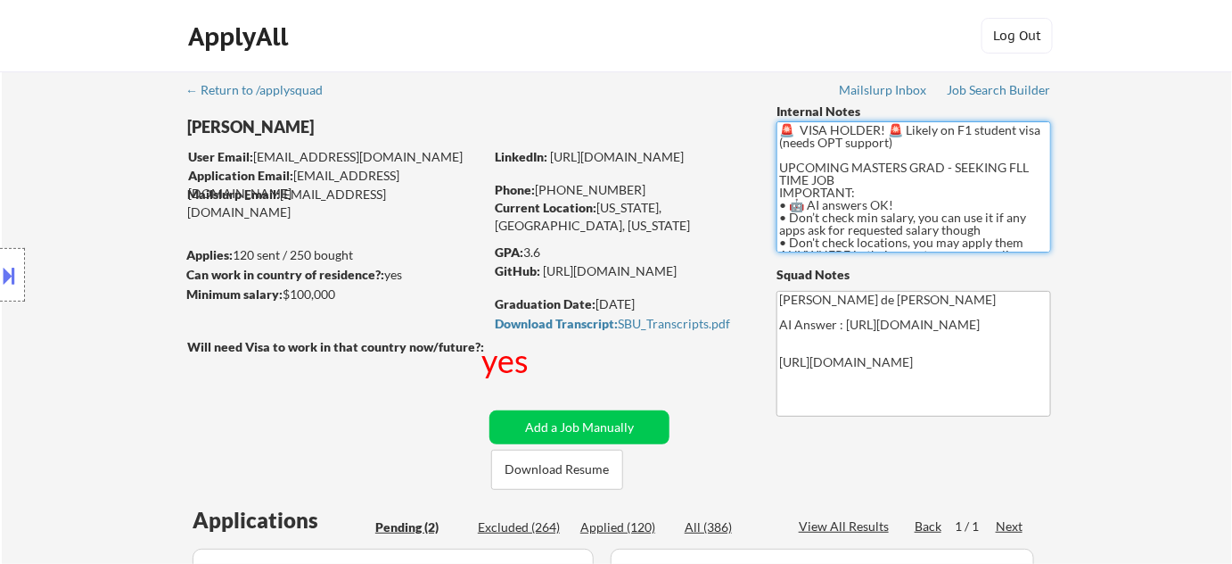
drag, startPoint x: 958, startPoint y: 129, endPoint x: 799, endPoint y: 141, distance: 159.1
click at [799, 141] on textarea "🚨 VISA HOLDER! 🚨 Likely on F1 student visa (needs OPT support) UPCOMING MASTERS…" at bounding box center [914, 186] width 275 height 131
drag, startPoint x: 793, startPoint y: 145, endPoint x: 720, endPoint y: 90, distance: 91.0
click at [720, 90] on div "← Return to /applysquad Mailslurp Inbox Job Search Builder Harsh Shah User Emai…" at bounding box center [617, 452] width 890 height 762
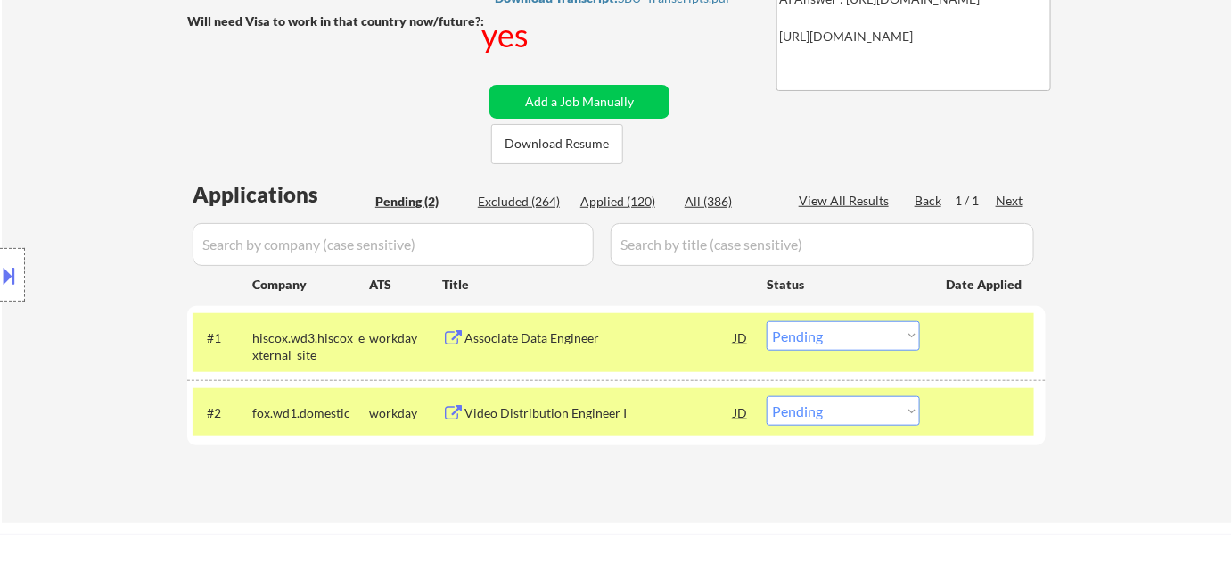
scroll to position [405, 0]
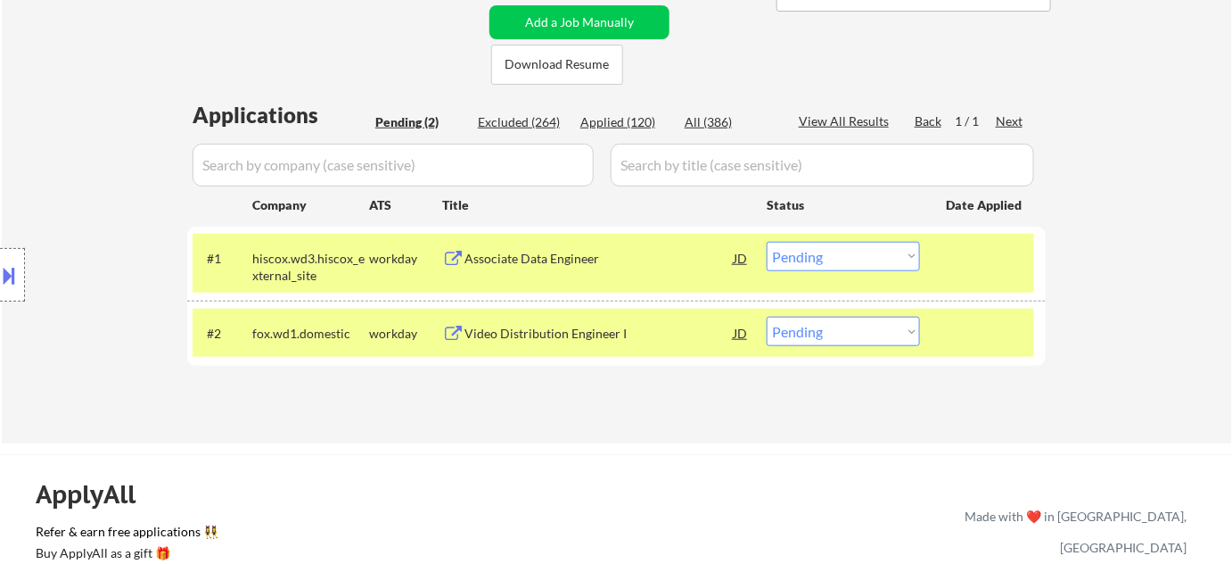
click at [822, 259] on select "Choose an option... Pending Applied Excluded (Questions) Excluded (Expired) Exc…" at bounding box center [843, 256] width 153 height 29
click at [767, 242] on select "Choose an option... Pending Applied Excluded (Questions) Excluded (Expired) Exc…" at bounding box center [843, 256] width 153 height 29
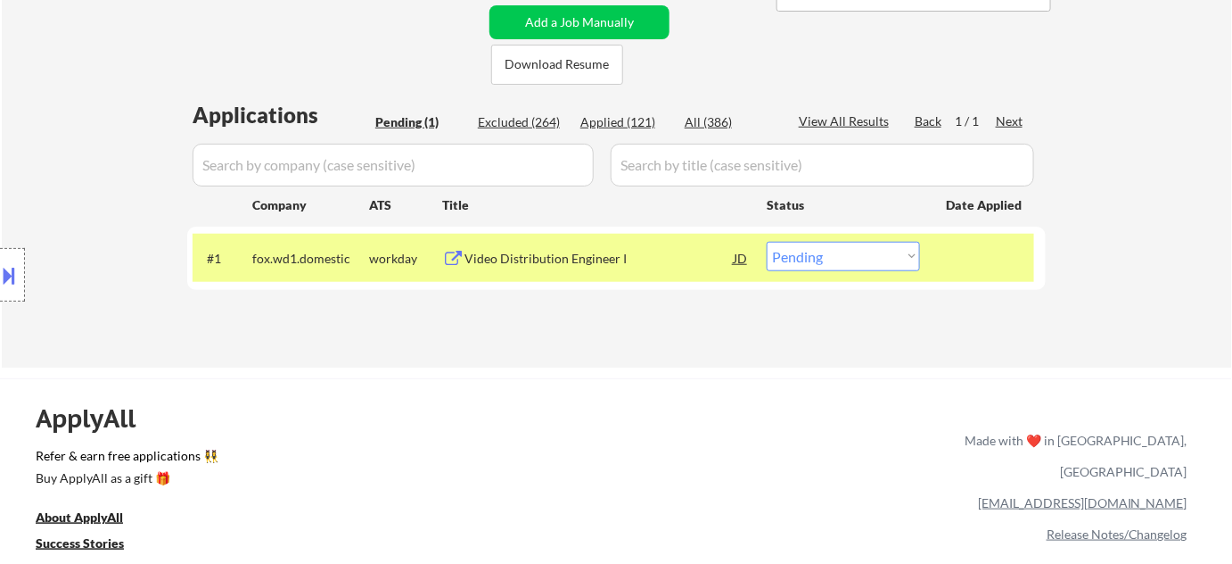
click at [811, 251] on select "Choose an option... Pending Applied Excluded (Questions) Excluded (Expired) Exc…" at bounding box center [843, 256] width 153 height 29
select select ""excluded__bad_match_""
click at [767, 242] on select "Choose an option... Pending Applied Excluded (Questions) Excluded (Expired) Exc…" at bounding box center [843, 256] width 153 height 29
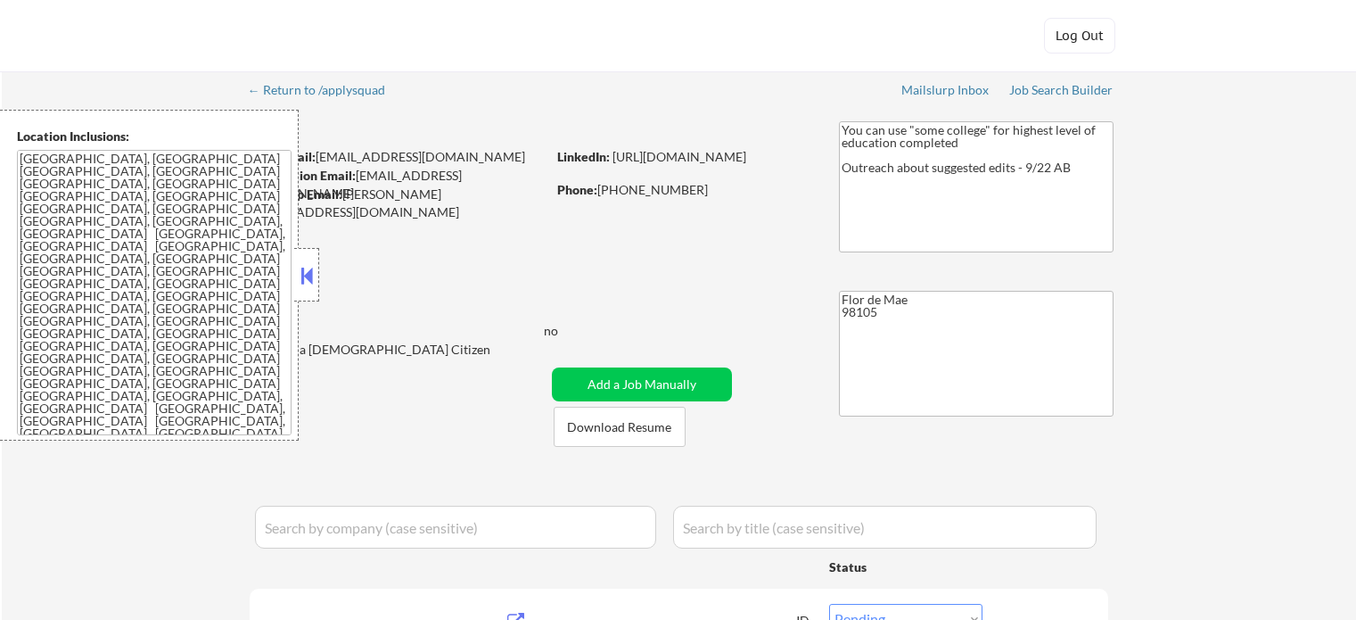
select select ""pending""
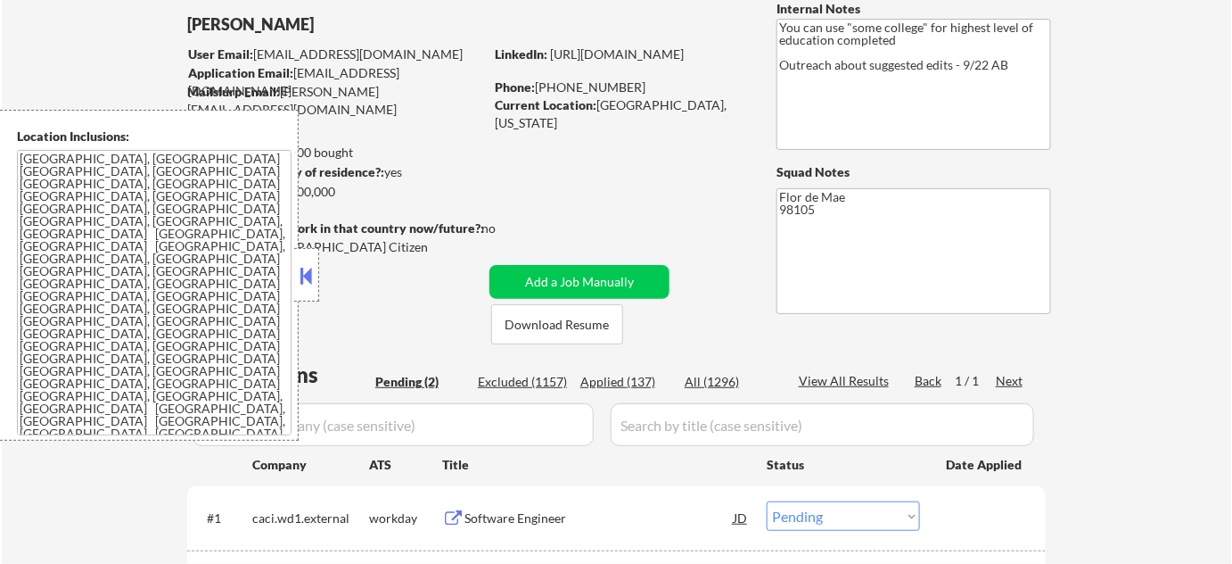
scroll to position [405, 0]
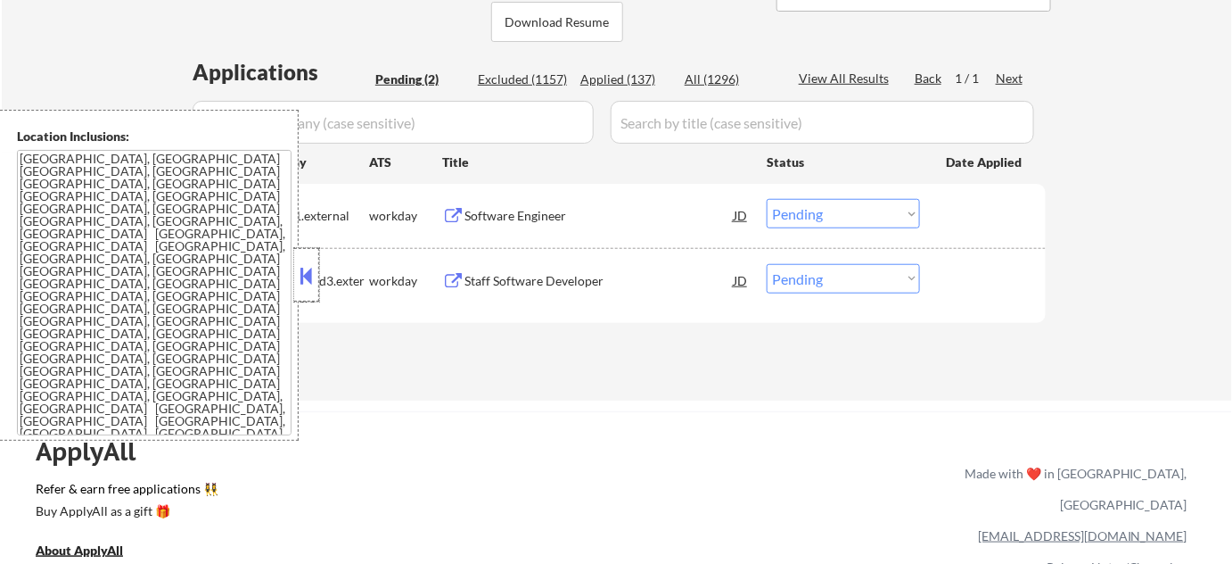
click at [295, 266] on div at bounding box center [306, 274] width 25 height 53
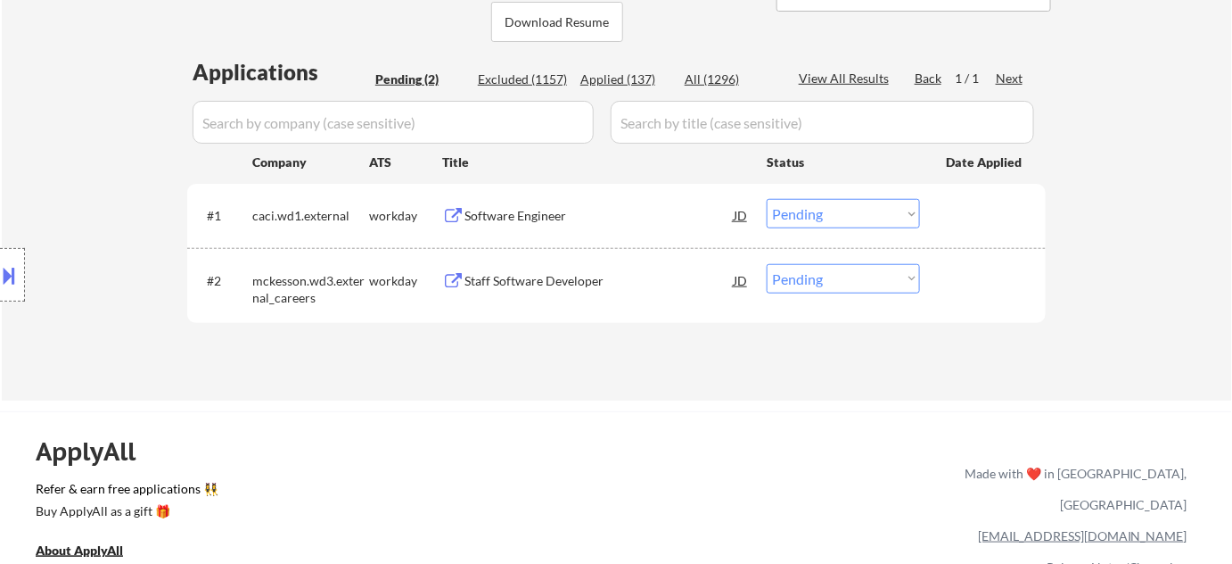
click at [521, 216] on div "Software Engineer" at bounding box center [599, 216] width 269 height 18
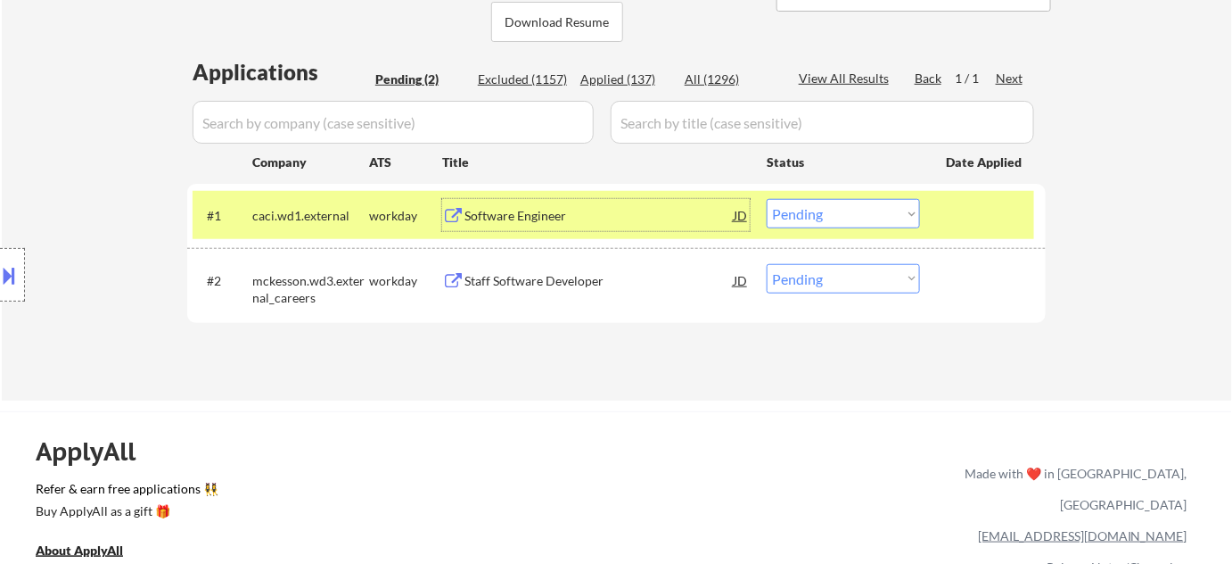
click at [499, 284] on div "Staff Software Developer" at bounding box center [599, 281] width 269 height 18
